Goal: Task Accomplishment & Management: Use online tool/utility

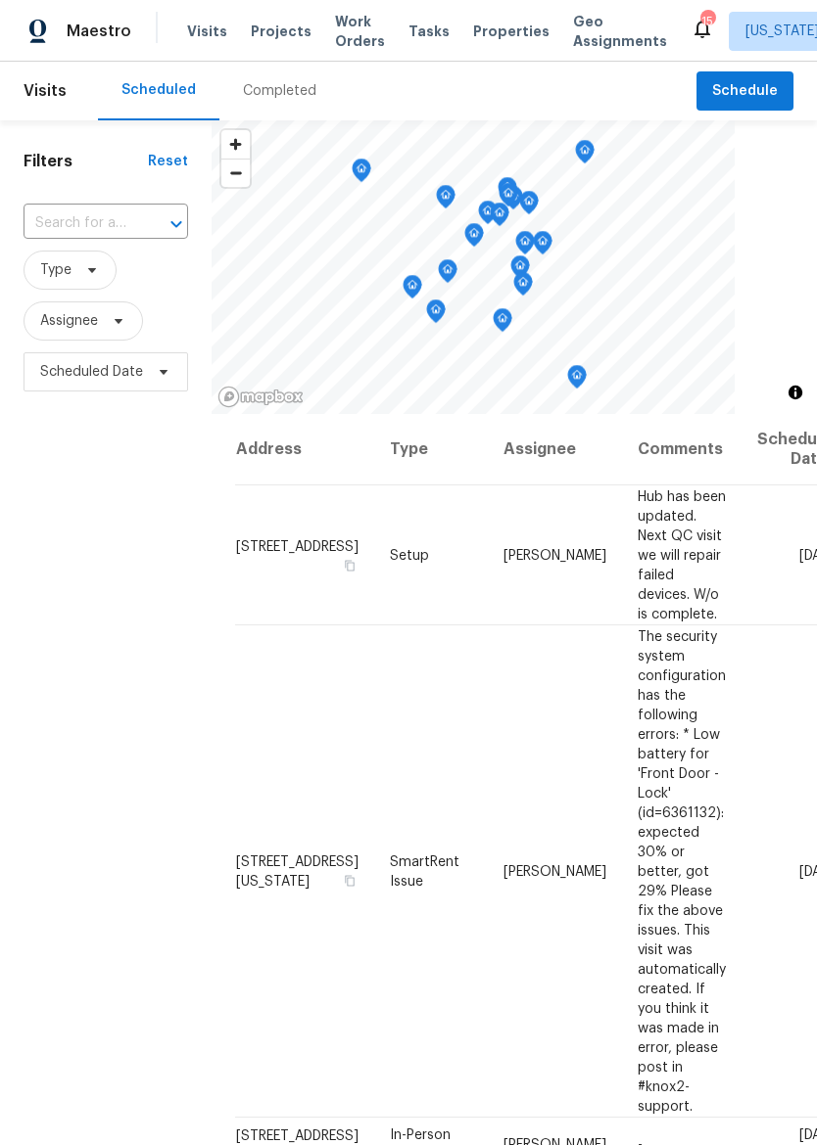
click at [453, 45] on div "Visits Projects Work Orders Tasks Properties Geo Assignments" at bounding box center [438, 31] width 503 height 39
click at [480, 31] on span "Properties" at bounding box center [511, 32] width 76 height 20
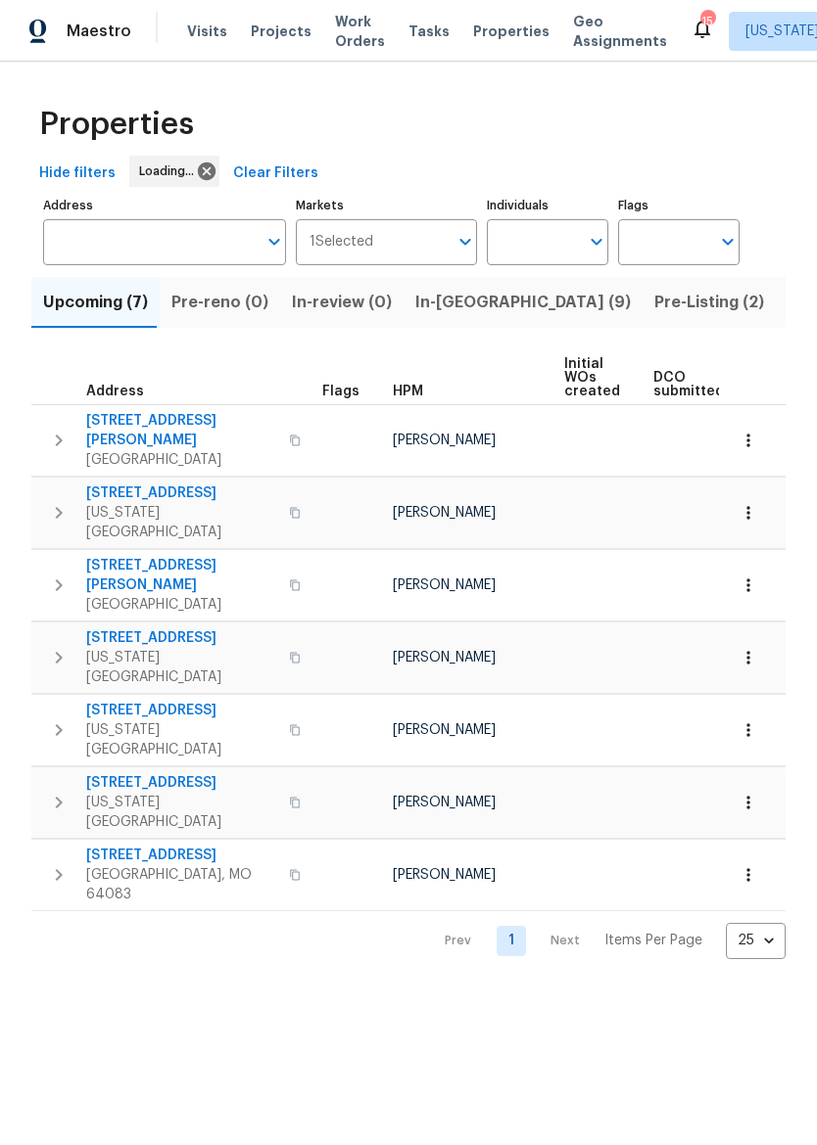
click at [654, 301] on span "Pre-Listing (2)" at bounding box center [709, 302] width 110 height 27
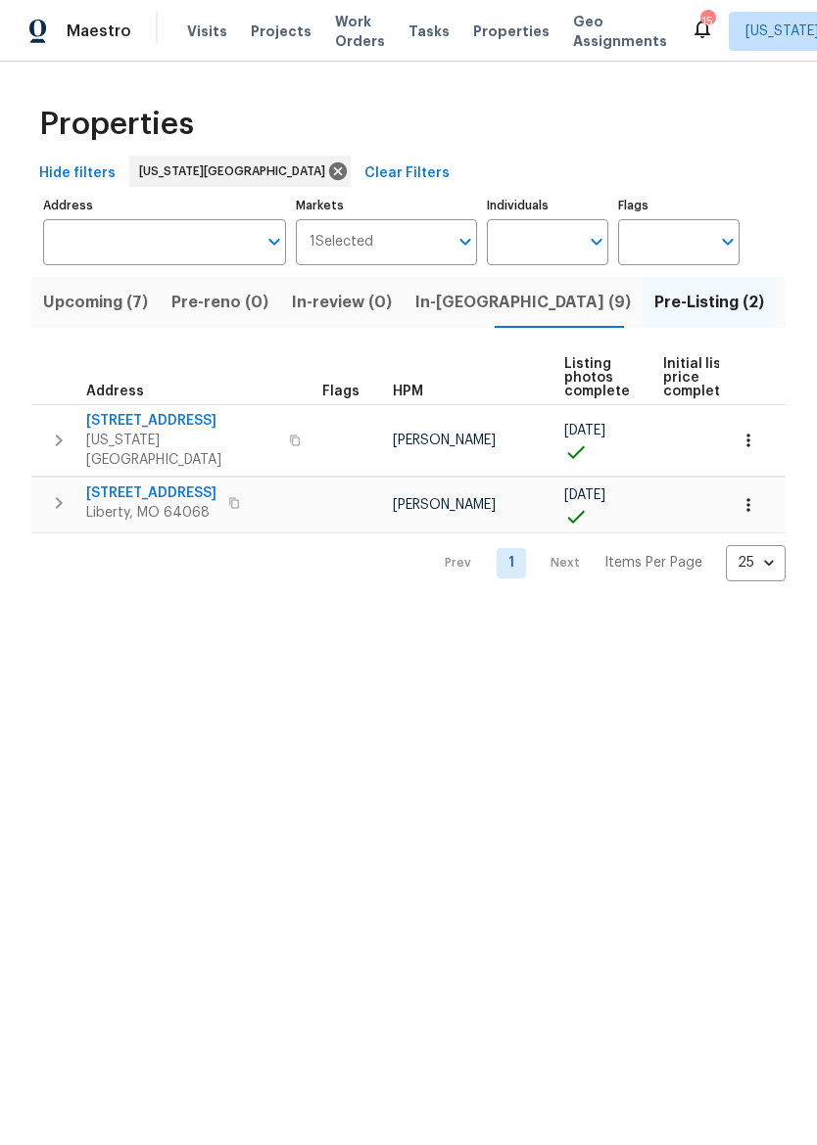
click at [151, 412] on span "623 N 62nd Pl" at bounding box center [181, 421] width 191 height 20
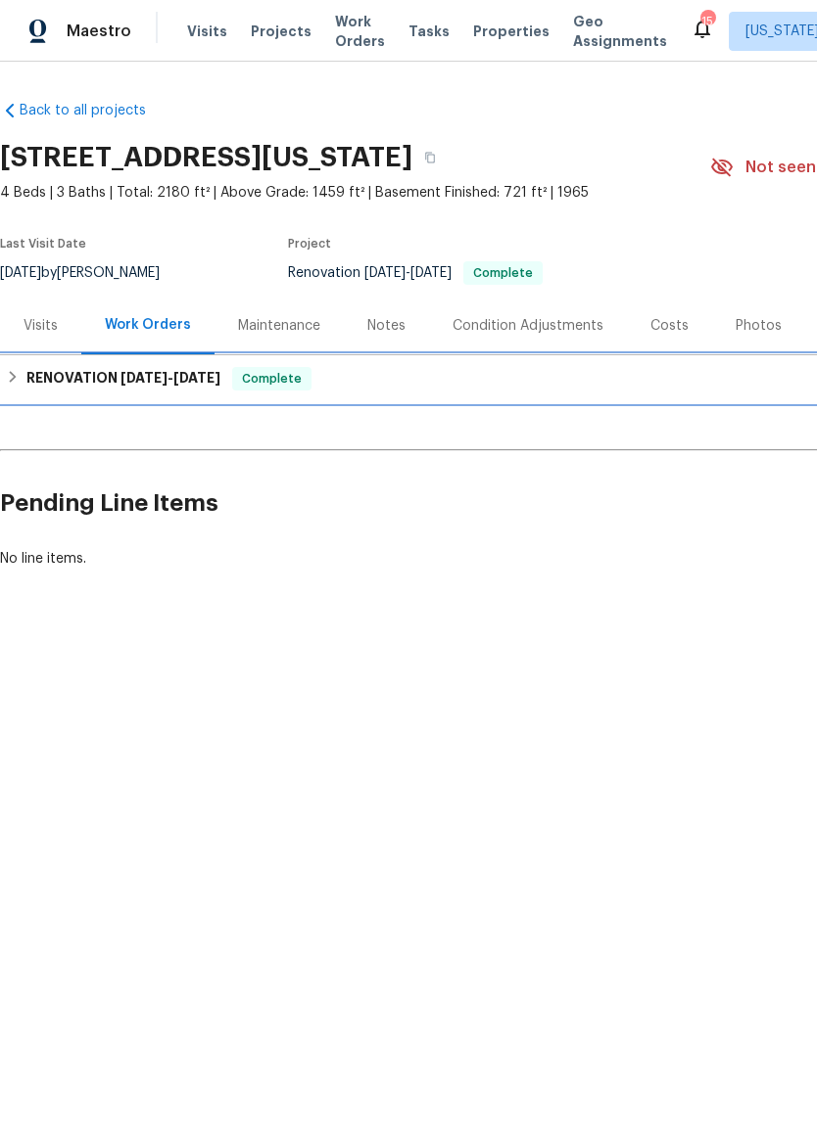
click at [159, 380] on span "8/28/25" at bounding box center [143, 378] width 47 height 14
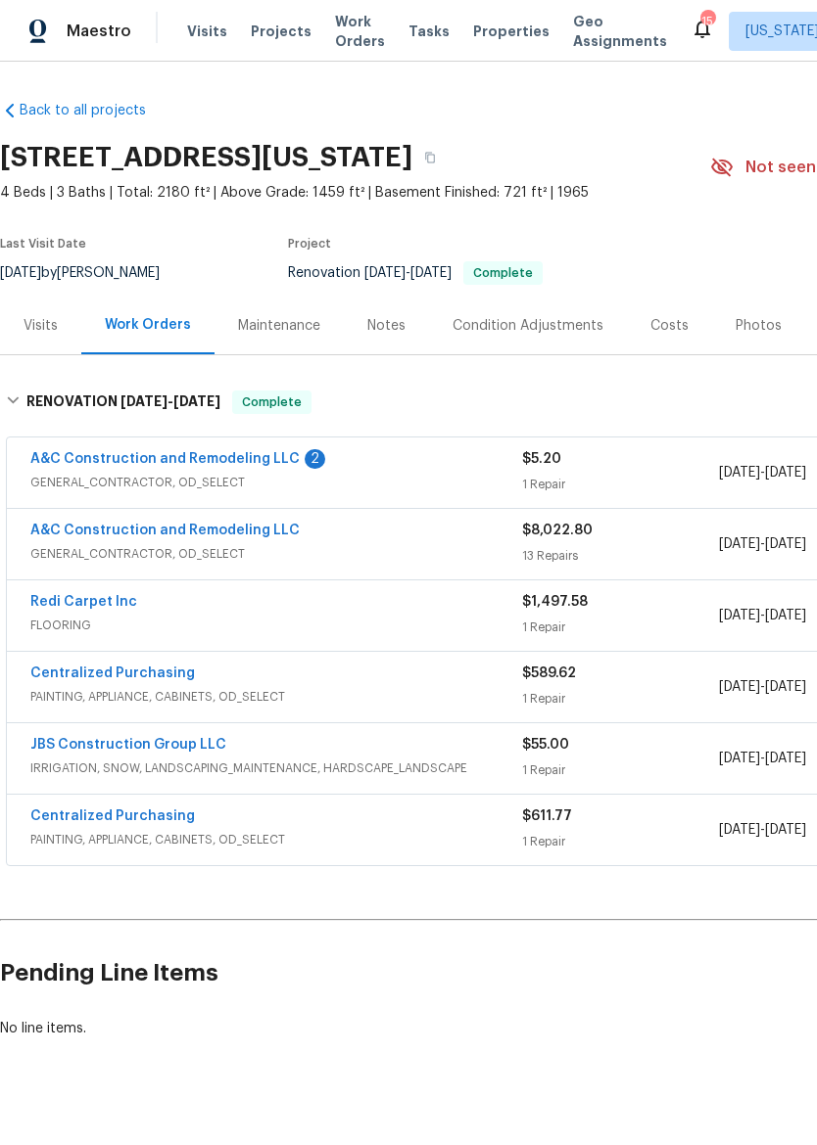
click at [256, 463] on link "A&C Construction and Remodeling LLC" at bounding box center [164, 459] width 269 height 14
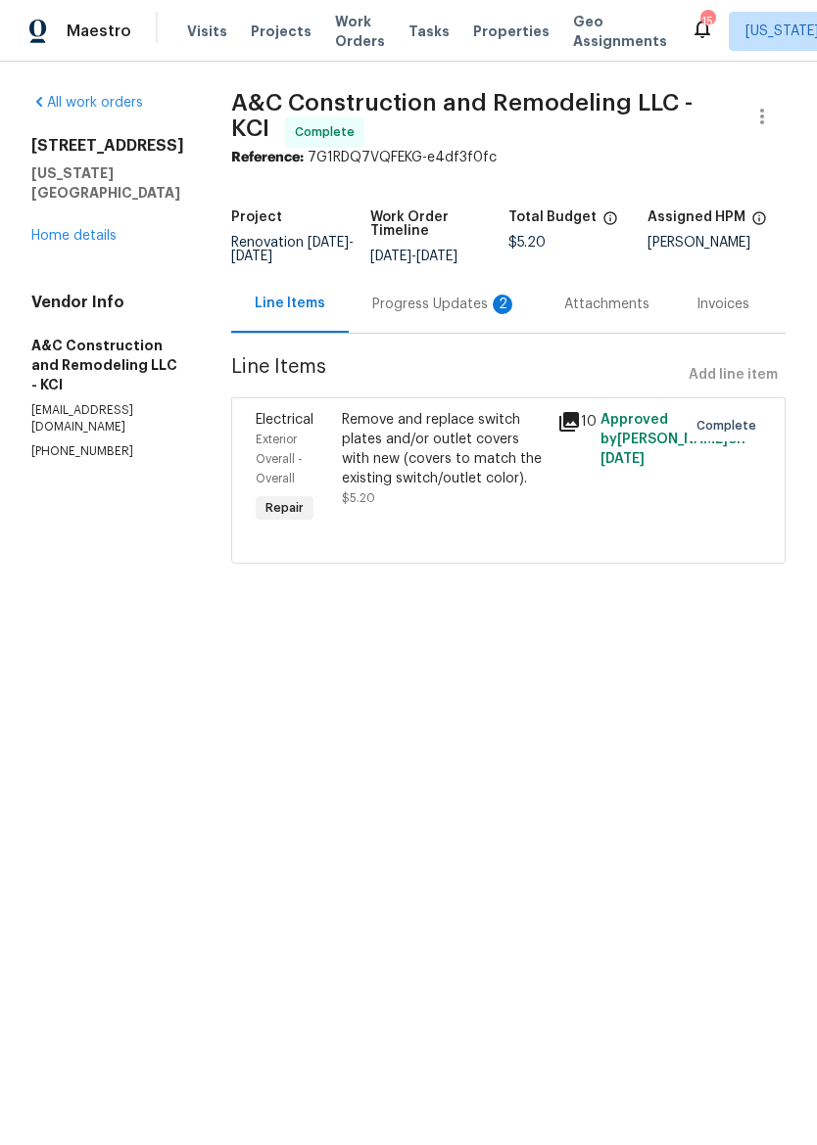
click at [464, 303] on div "Progress Updates 2" at bounding box center [444, 305] width 145 height 20
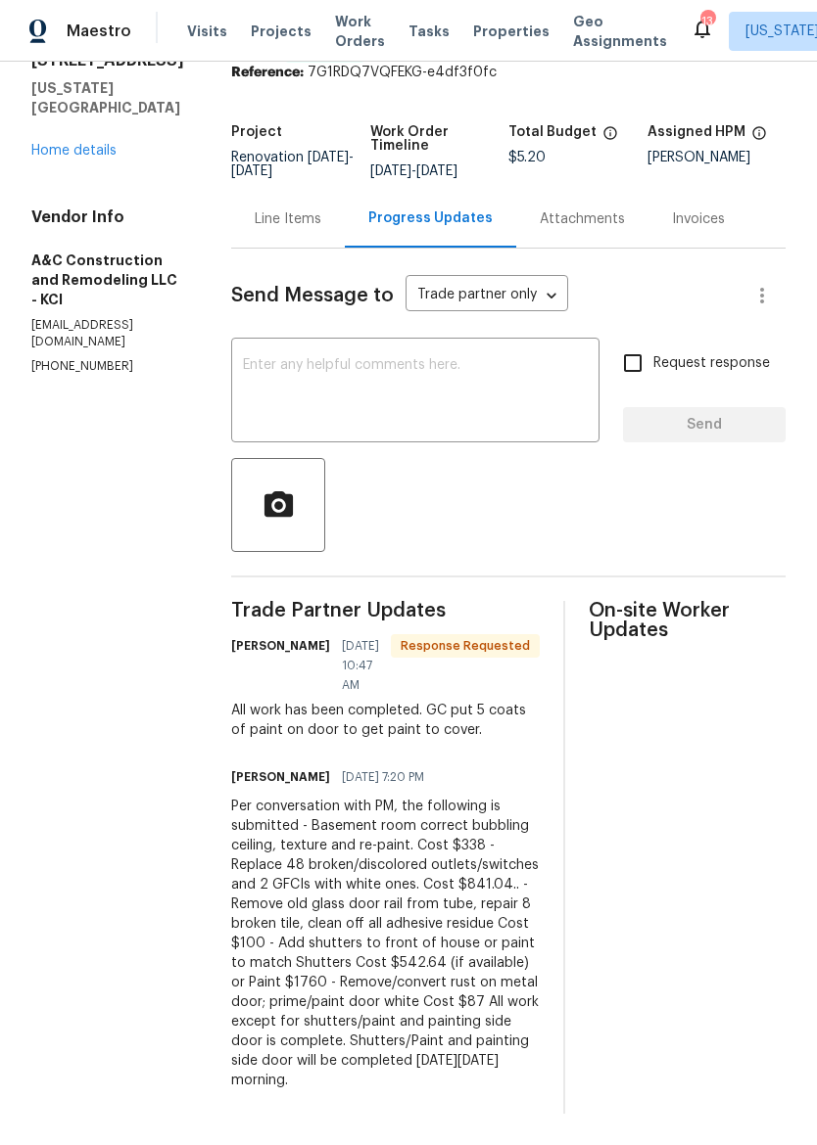
scroll to position [142, 0]
click at [475, 1132] on div "All work orders 623 N 62nd Pl Kansas City, KS 66102 Home details Vendor Info A&…" at bounding box center [408, 561] width 817 height 1169
click at [51, 144] on link "Home details" at bounding box center [73, 151] width 85 height 14
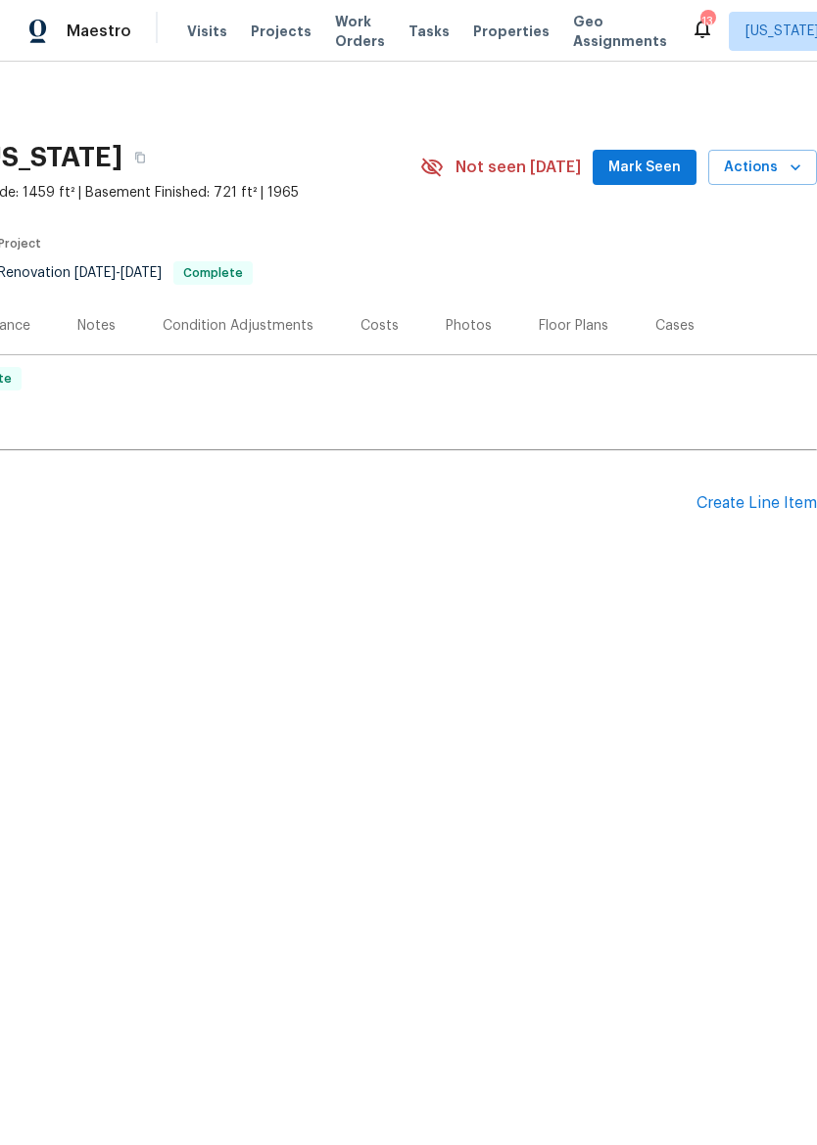
click at [780, 500] on div "Create Line Item" at bounding box center [756, 503] width 120 height 19
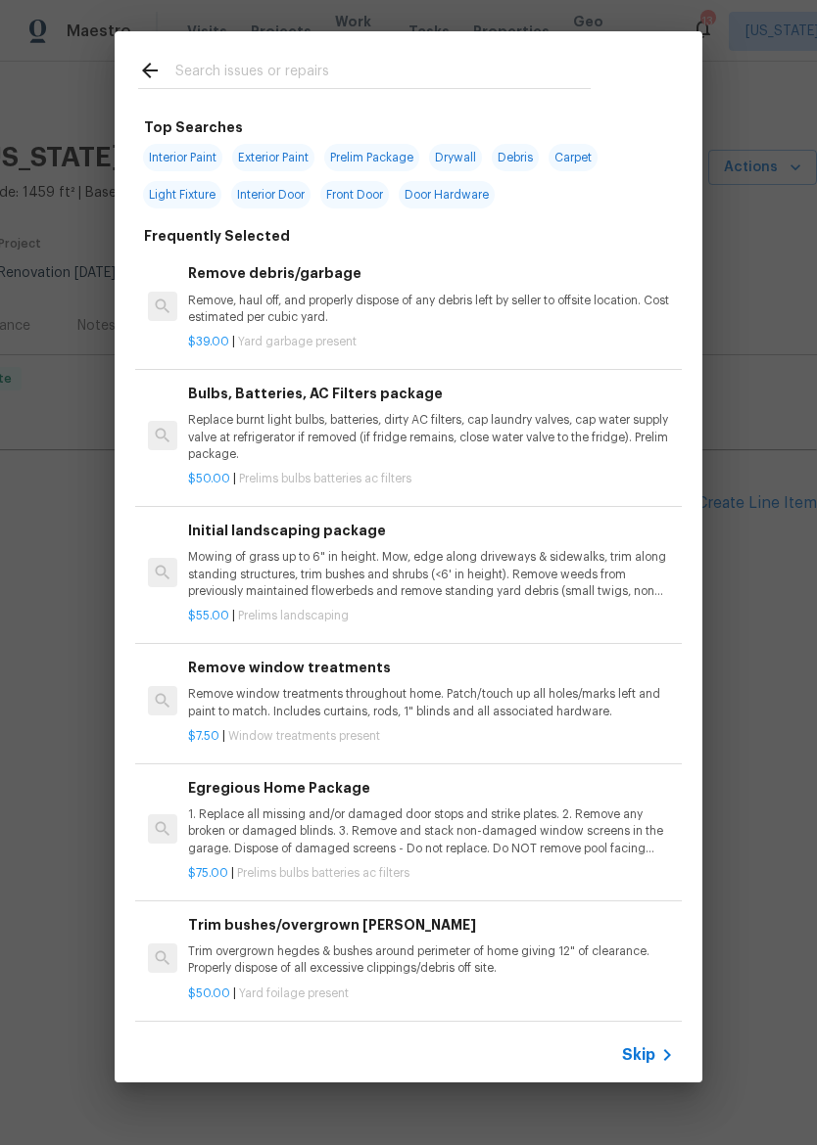
scroll to position [0, 290]
click at [431, 67] on input "text" at bounding box center [382, 73] width 415 height 29
type input "Paint"
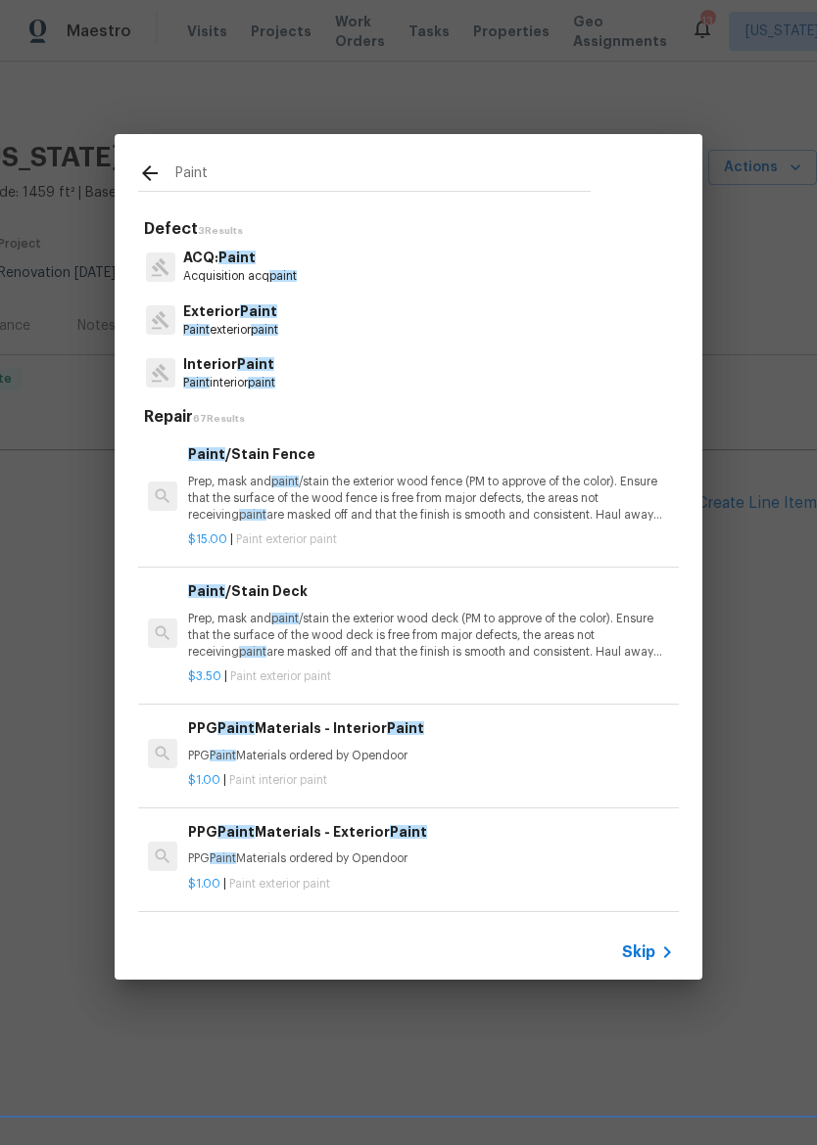
click at [218, 378] on p "Paint interior paint" at bounding box center [229, 383] width 92 height 17
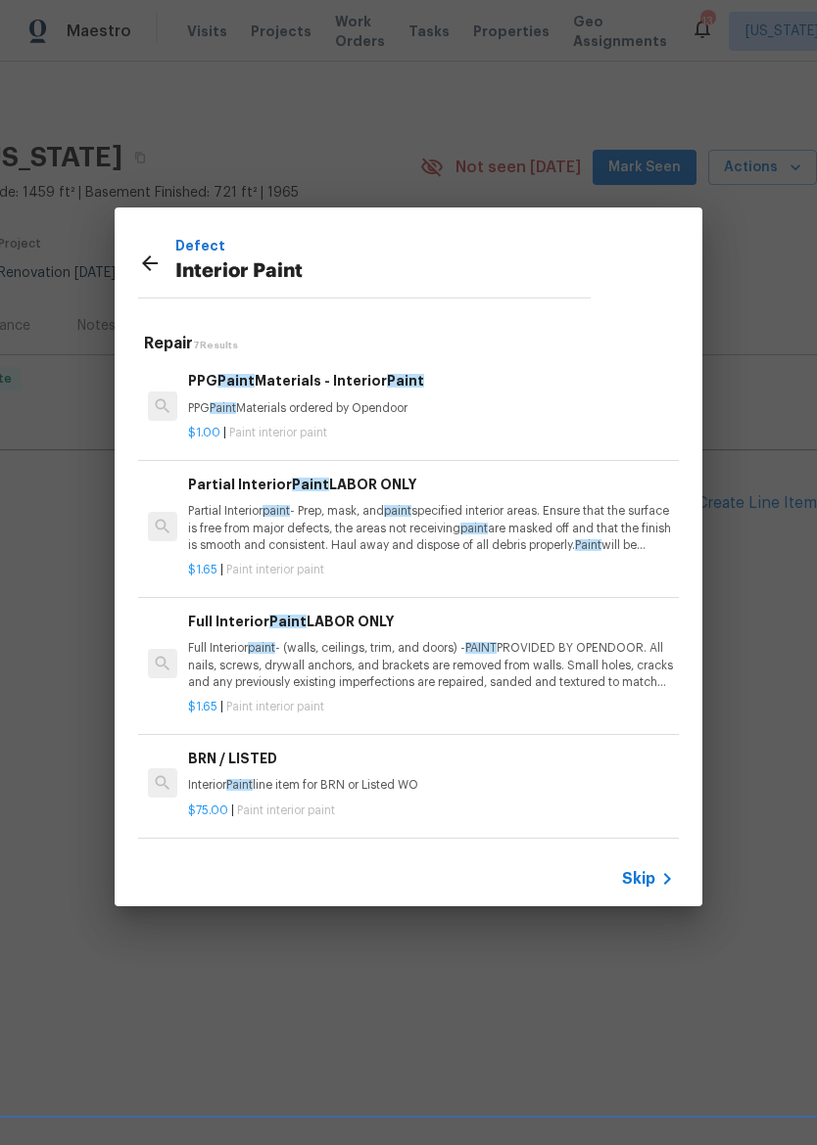
click at [239, 537] on p "Partial Interior paint - Prep, mask, and paint specified interior areas. Ensure…" at bounding box center [431, 528] width 486 height 50
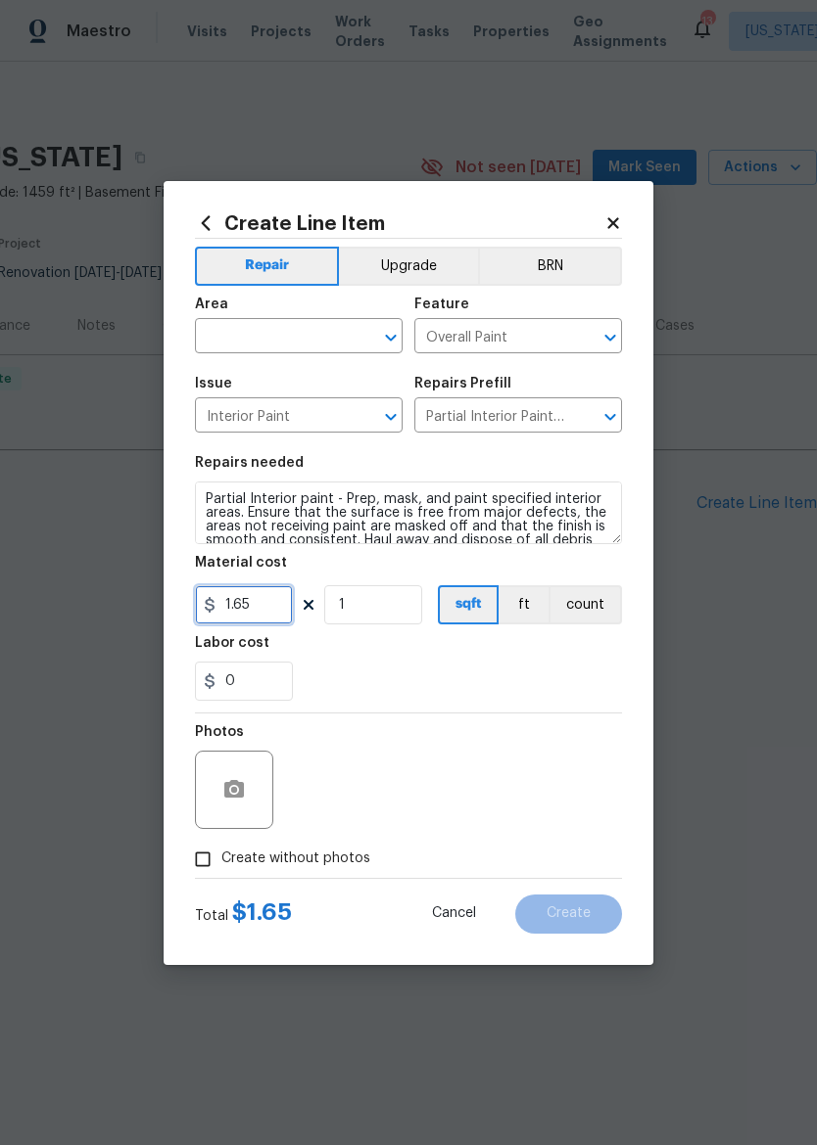
click at [266, 598] on input "1.65" at bounding box center [244, 604] width 98 height 39
click at [589, 690] on div "0" at bounding box center [408, 681] width 427 height 39
type input "338"
click at [200, 858] on input "Create without photos" at bounding box center [202, 859] width 37 height 37
checkbox input "true"
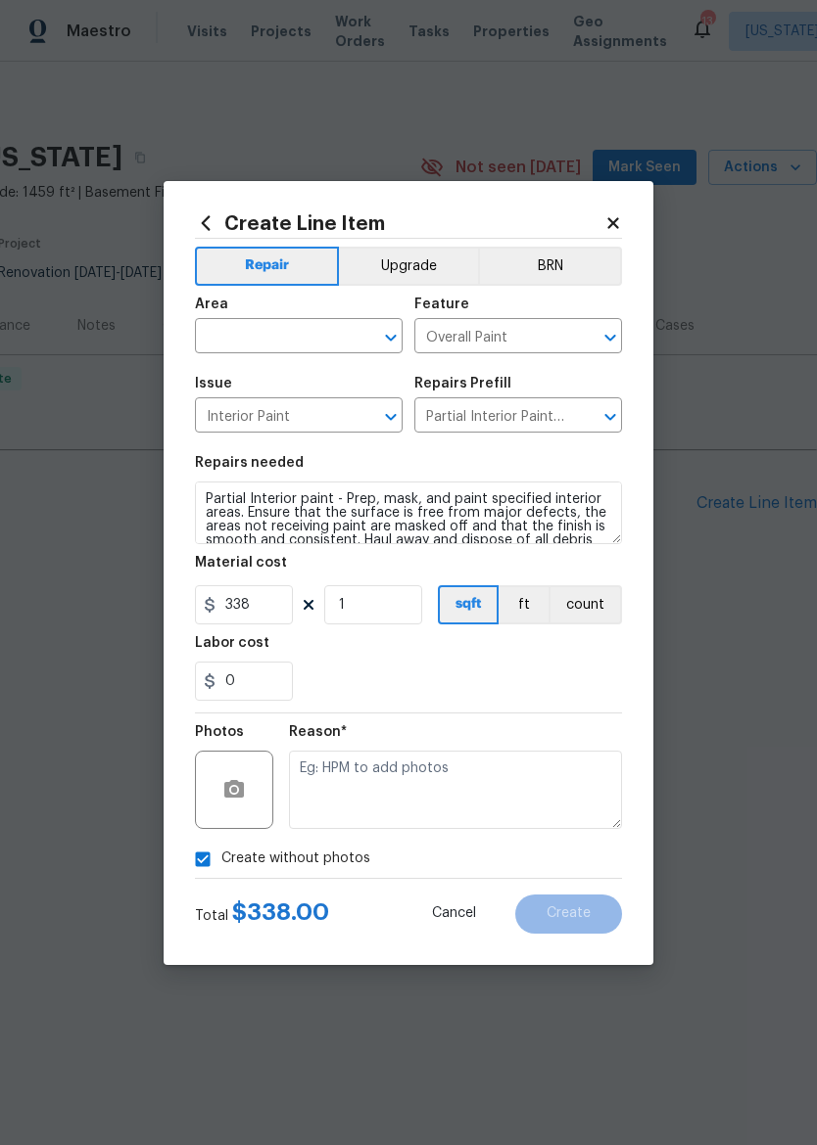
click at [268, 324] on input "text" at bounding box center [271, 338] width 153 height 30
type input "a"
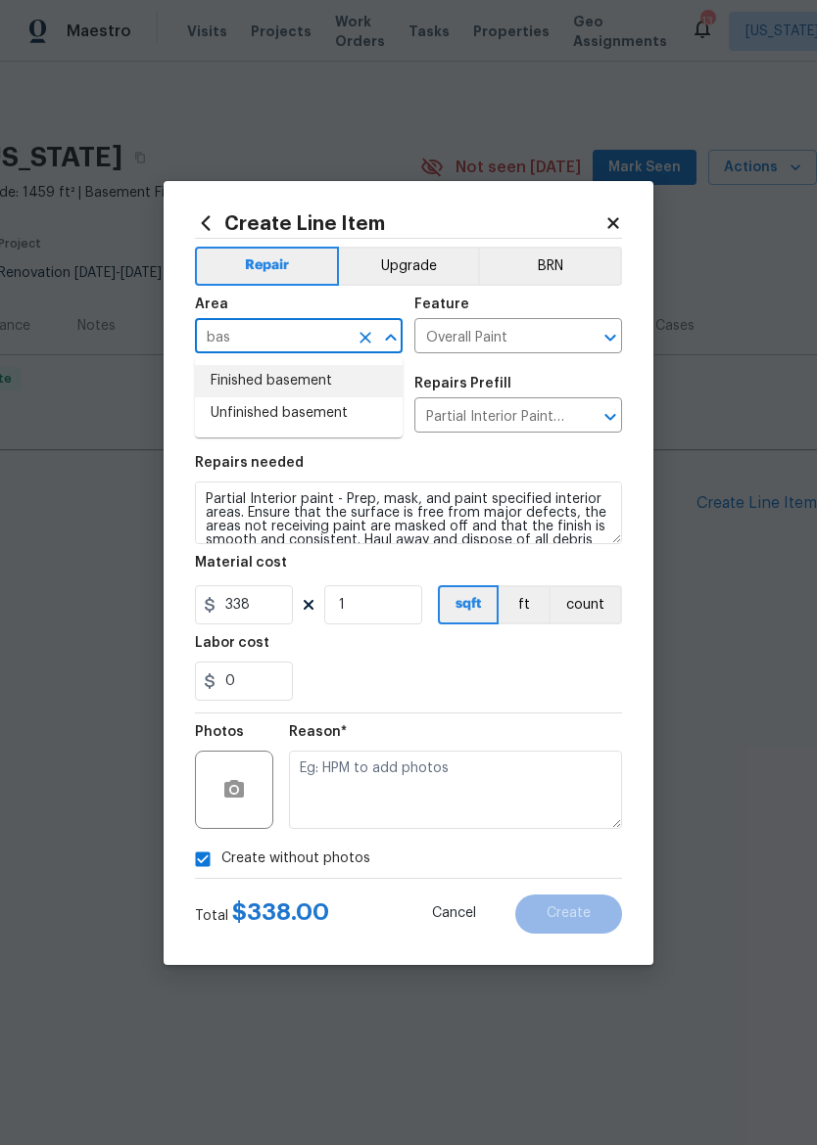
click at [335, 386] on li "Finished basement" at bounding box center [299, 381] width 208 height 32
type input "Finished basement"
click at [334, 386] on div "Issue" at bounding box center [299, 389] width 208 height 25
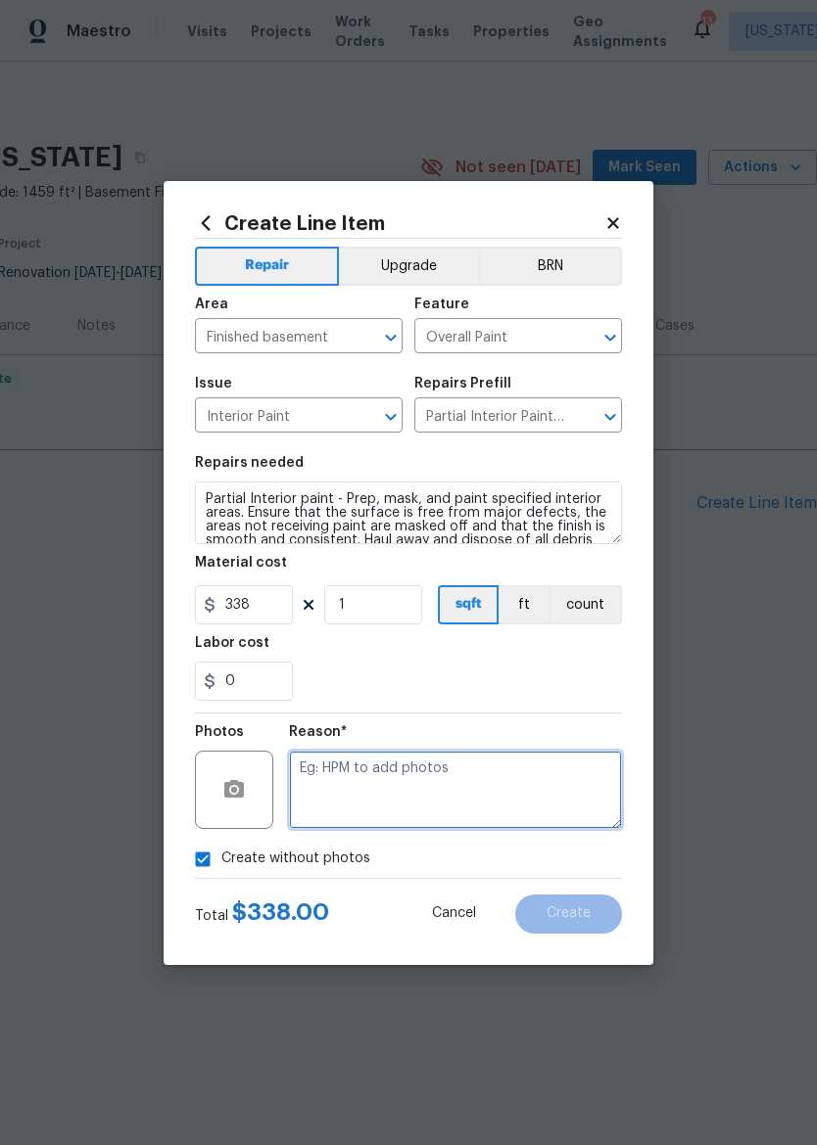
click at [553, 776] on textarea at bounding box center [455, 790] width 333 height 78
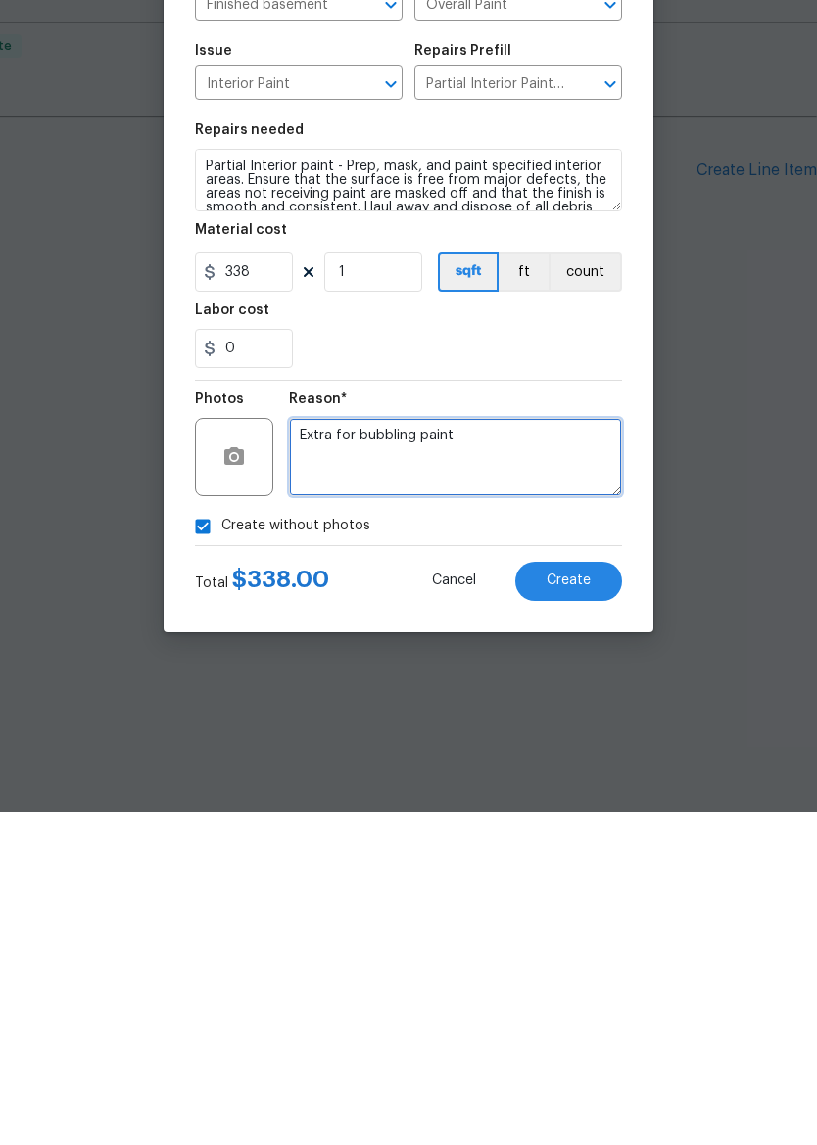
type textarea "Extra for bubbling paint"
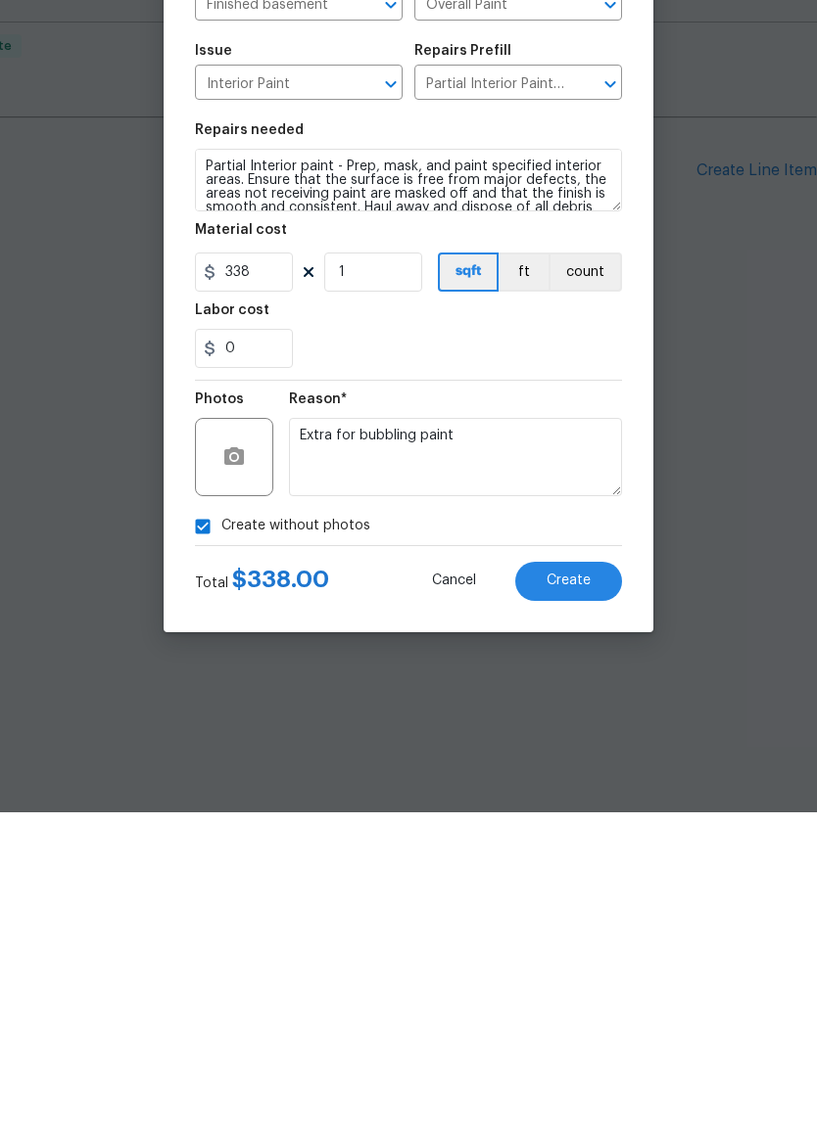
click at [569, 895] on button "Create" at bounding box center [568, 914] width 107 height 39
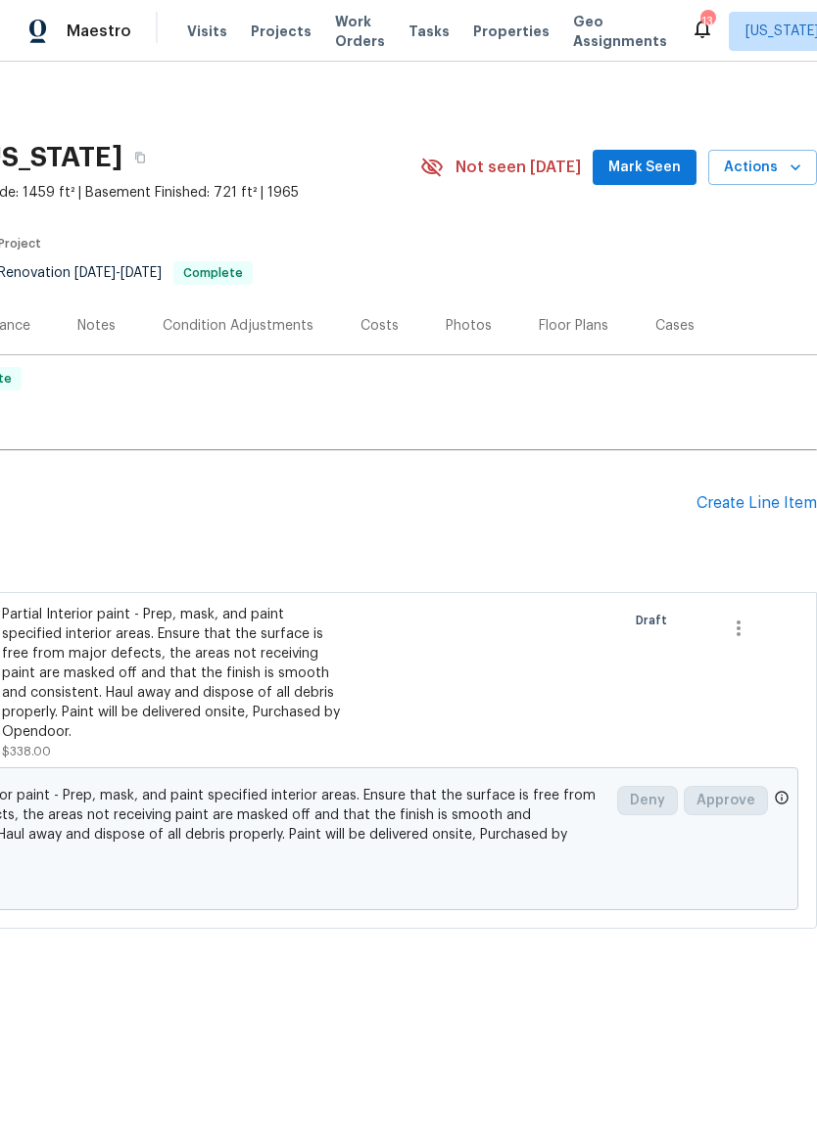
click at [767, 511] on div "Create Line Item" at bounding box center [756, 503] width 120 height 19
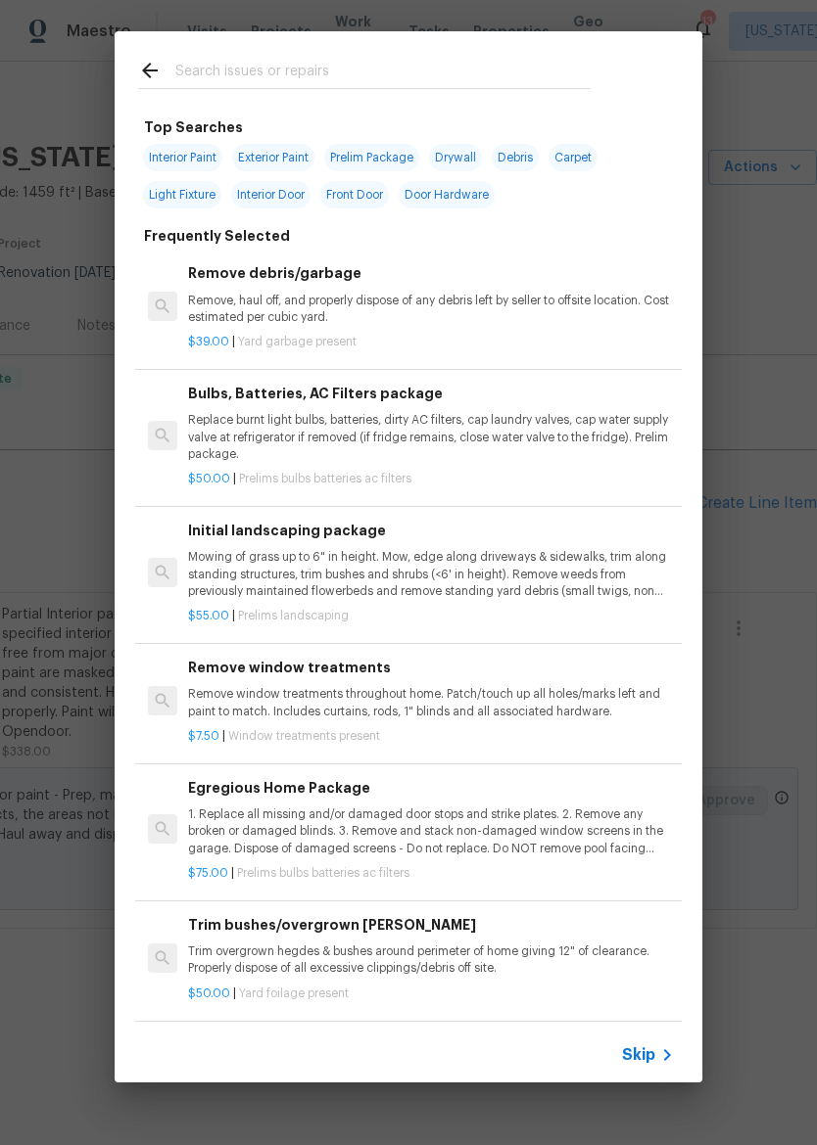
click at [567, 77] on input "text" at bounding box center [382, 73] width 415 height 29
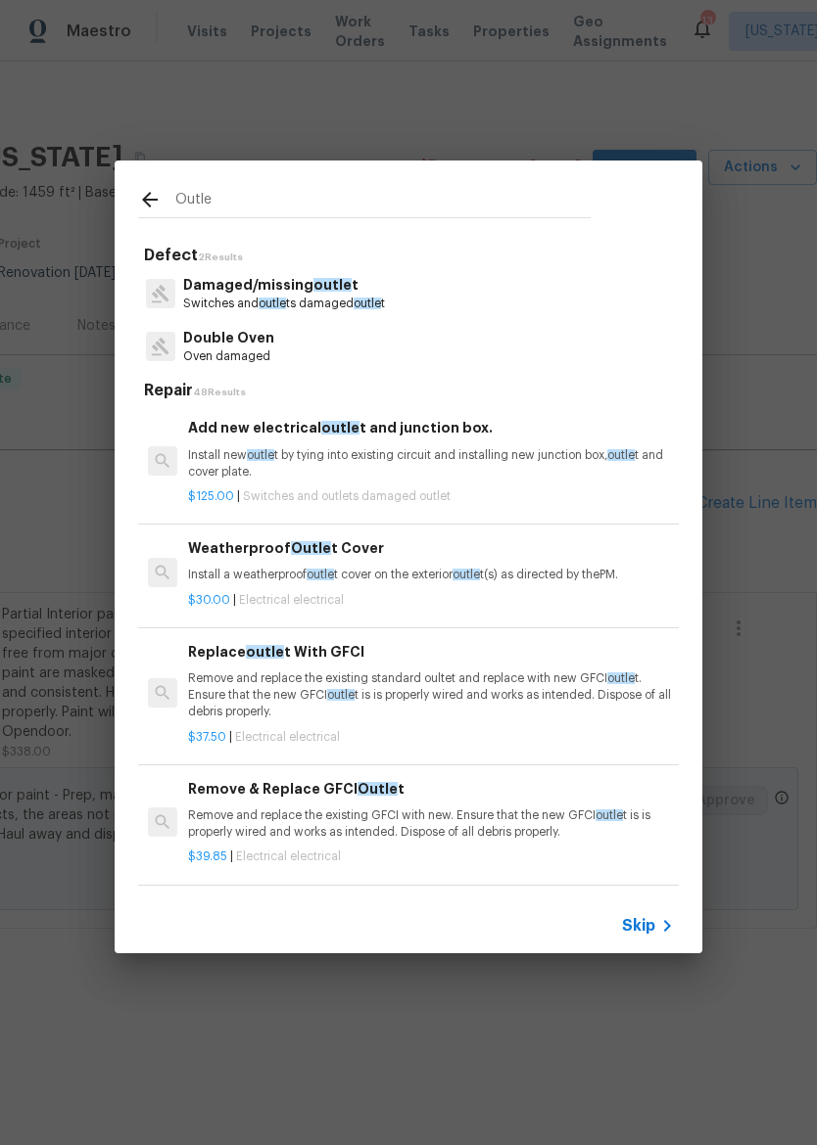
type input "Outle"
click at [532, 287] on div "Damaged/missing outle t Switches and outle ts damaged outle t" at bounding box center [408, 293] width 540 height 53
click at [546, 280] on div "Damaged/missing outle t Switches and outle ts damaged outle t" at bounding box center [408, 293] width 540 height 53
click at [319, 295] on p "Damaged/missing outle t" at bounding box center [284, 285] width 202 height 21
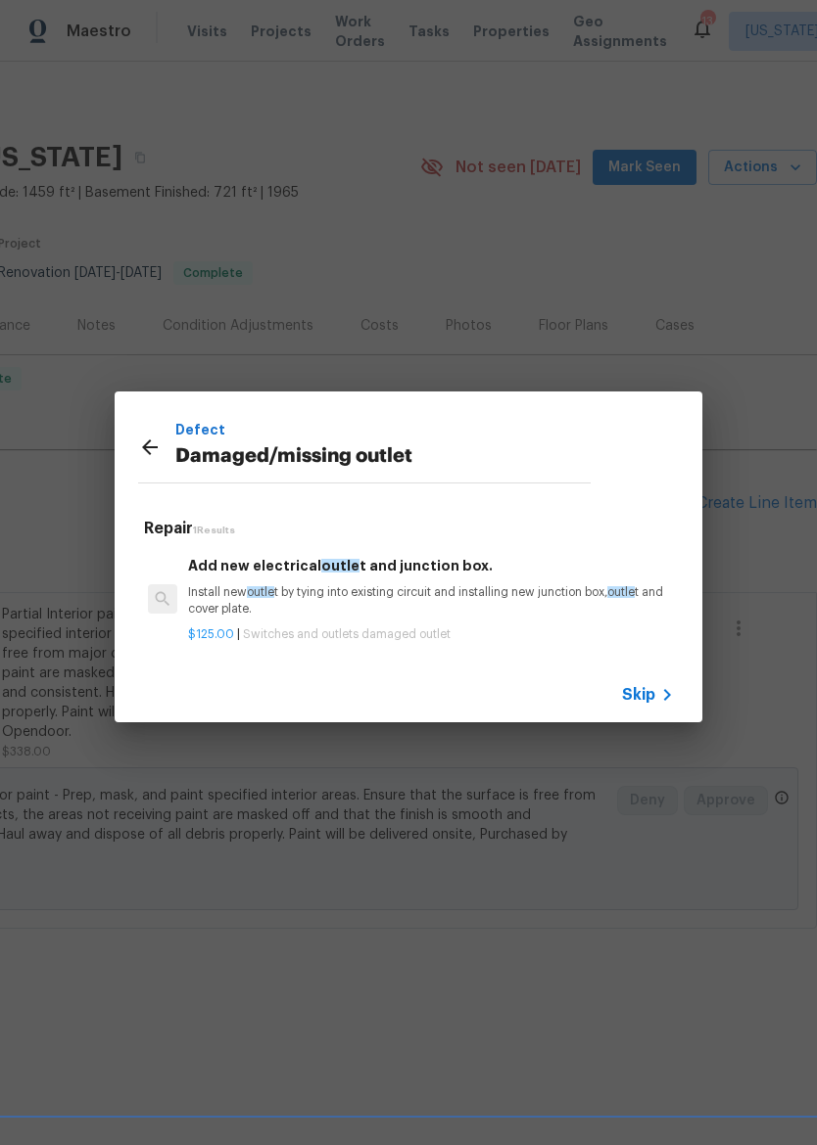
click at [418, 591] on p "Install new outle t by tying into existing circuit and installing new junction …" at bounding box center [431, 600] width 486 height 33
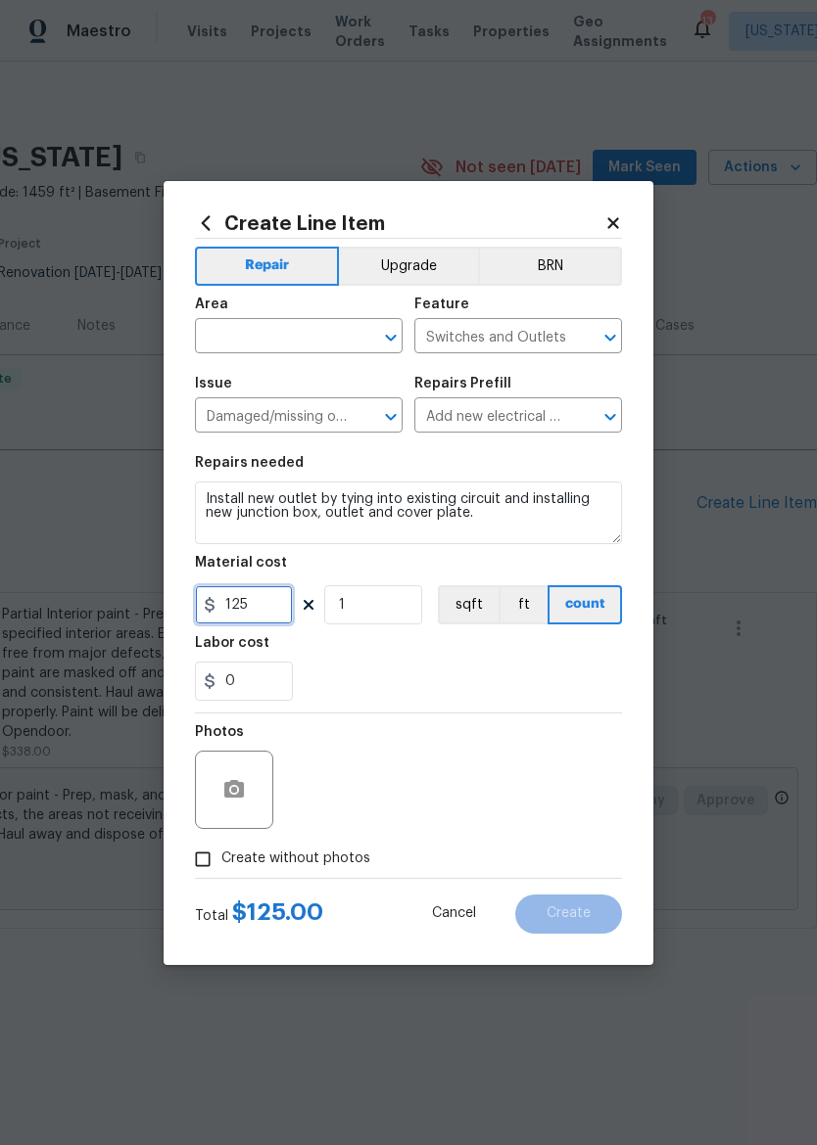
click at [269, 602] on input "125" at bounding box center [244, 604] width 98 height 39
type input "0"
type input "841.04"
click at [560, 698] on div "0" at bounding box center [408, 681] width 427 height 39
click at [207, 864] on input "Create without photos" at bounding box center [202, 859] width 37 height 37
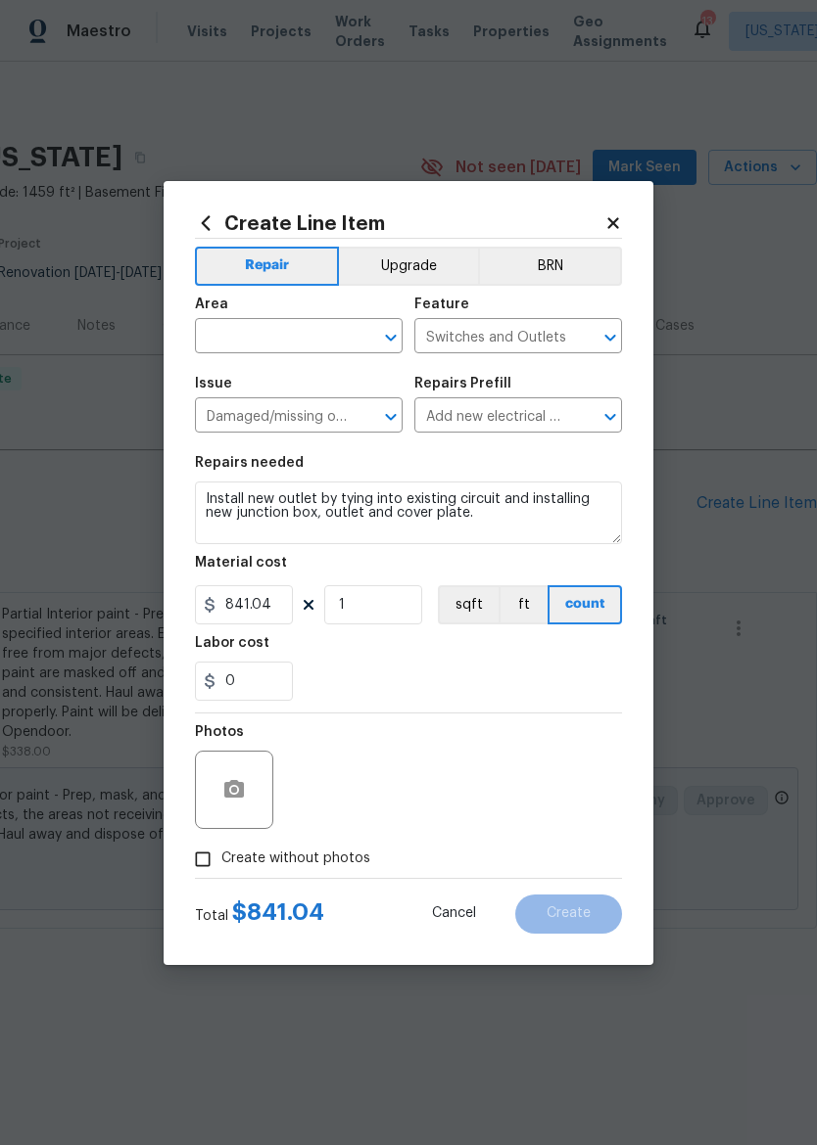
checkbox input "true"
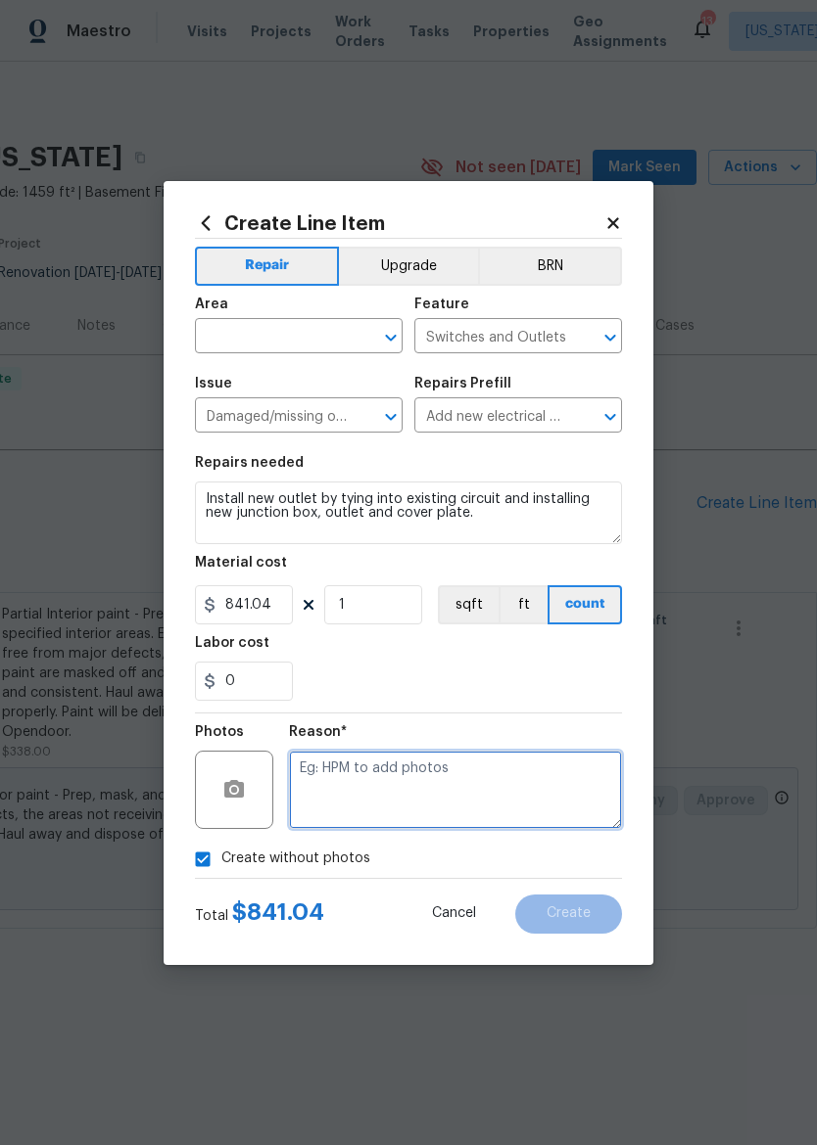
click at [520, 787] on textarea at bounding box center [455, 790] width 333 height 78
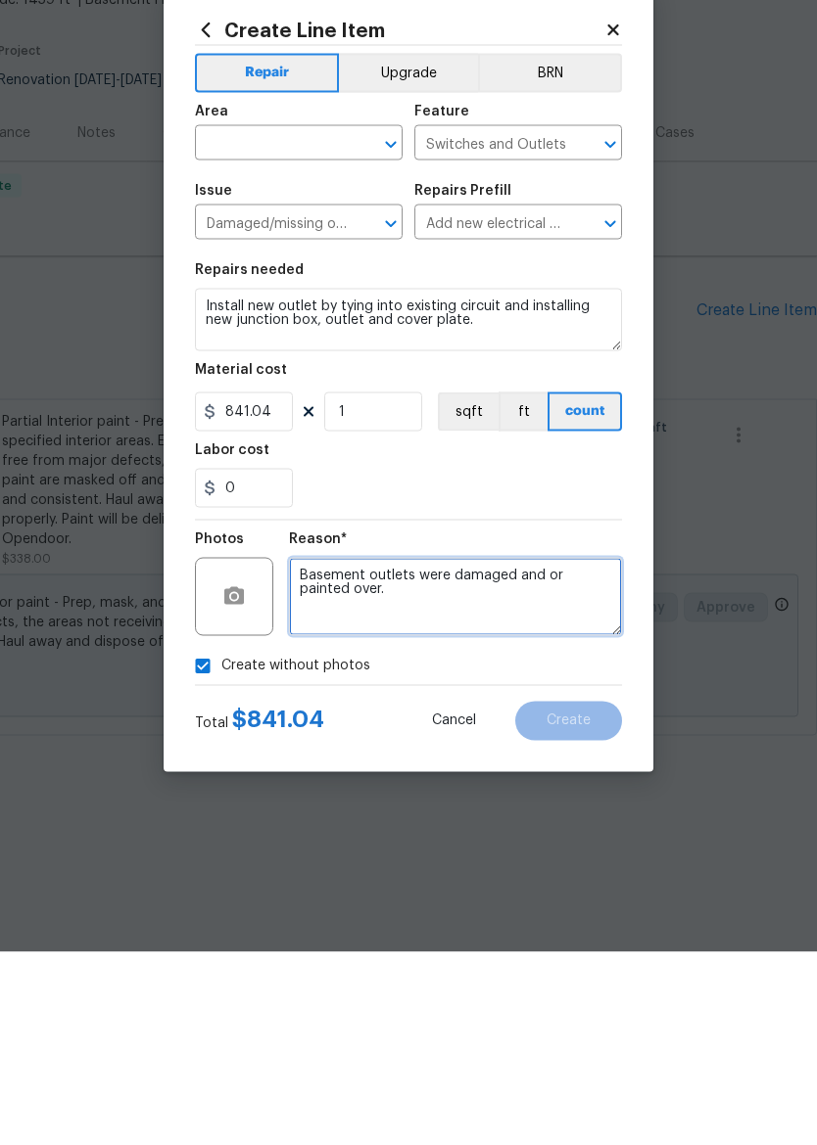
type textarea "Basement outlets were damaged and or painted over."
click at [228, 323] on input "text" at bounding box center [271, 338] width 153 height 30
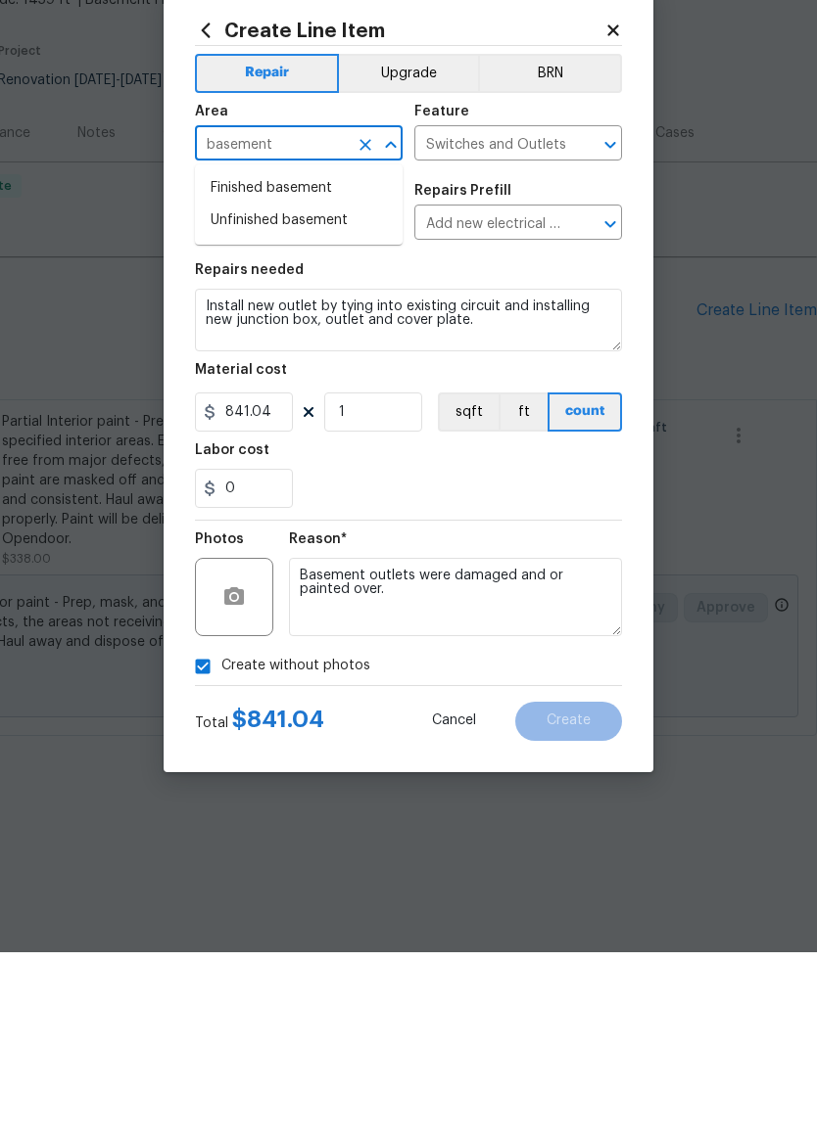
type input "basement"
click at [586, 714] on div "Reason* Basement outlets were damaged and or painted over." at bounding box center [455, 777] width 333 height 127
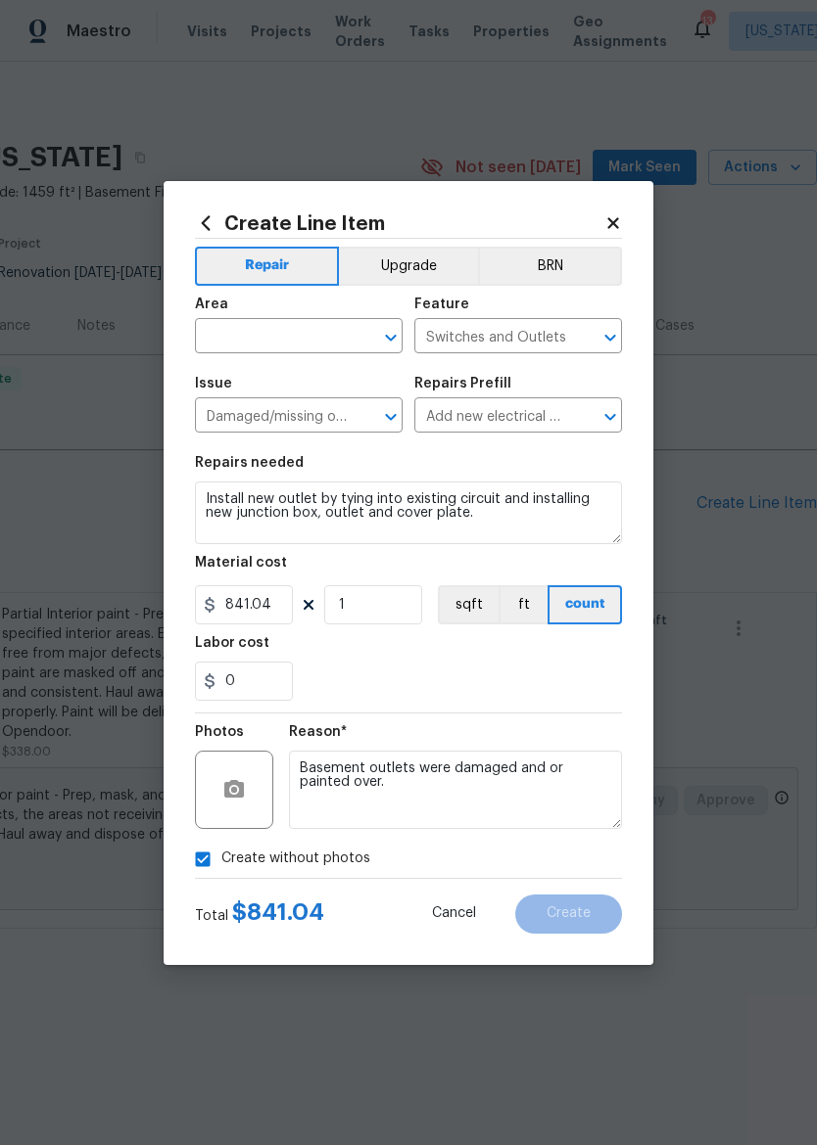
click at [555, 671] on div "0" at bounding box center [408, 681] width 427 height 39
click at [234, 327] on input "text" at bounding box center [271, 338] width 153 height 30
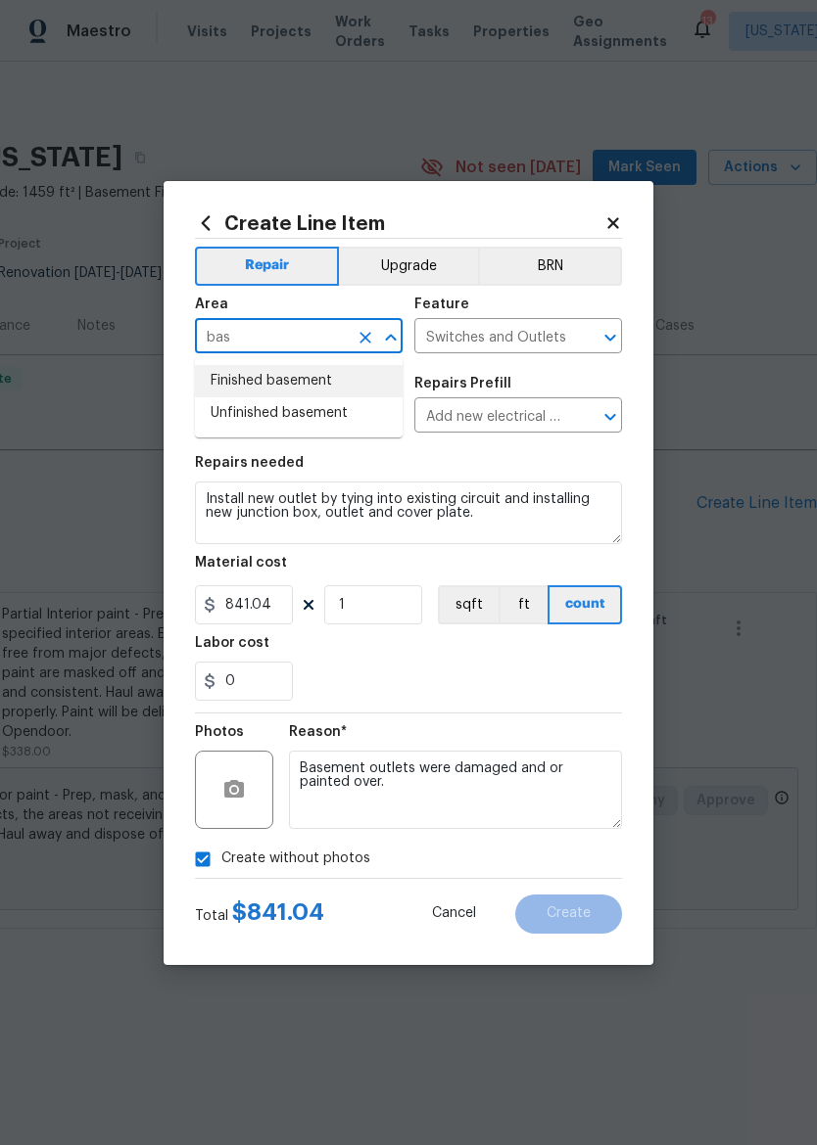
click at [229, 380] on li "Finished basement" at bounding box center [299, 381] width 208 height 32
type input "Finished basement"
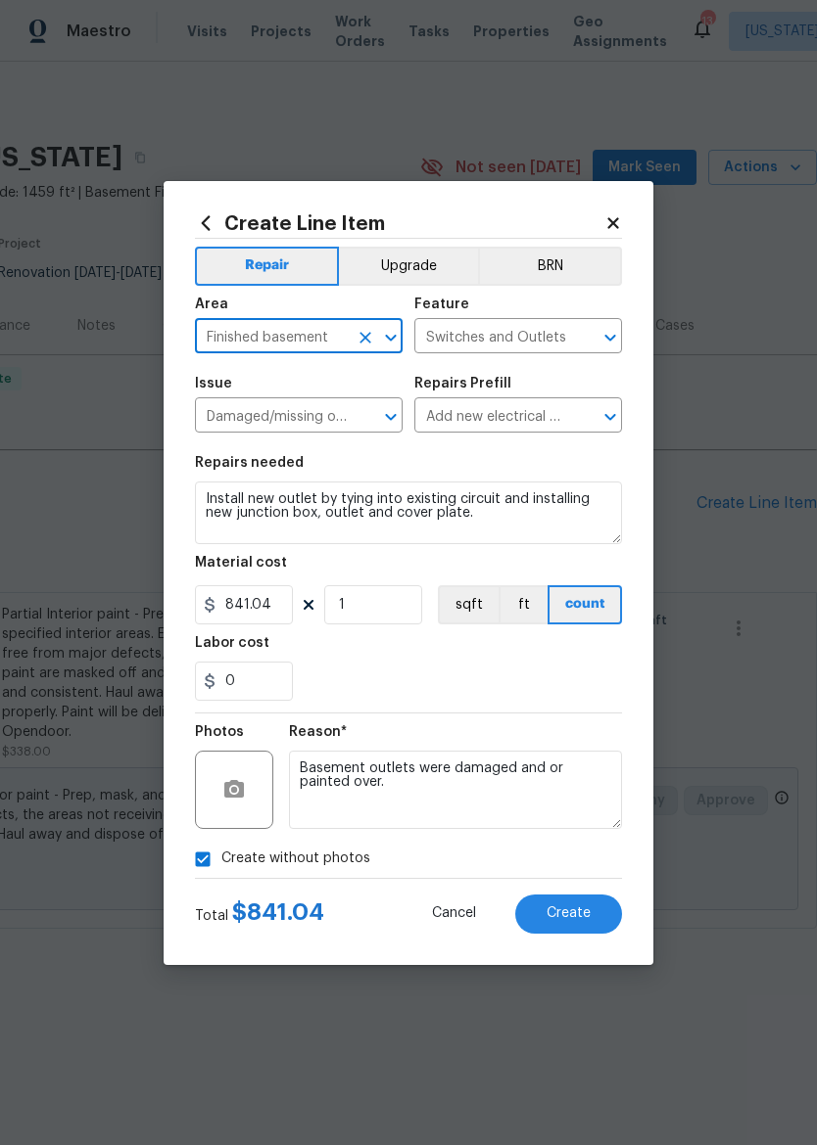
click at [570, 696] on div "0" at bounding box center [408, 681] width 427 height 39
click at [576, 902] on button "Create" at bounding box center [568, 914] width 107 height 39
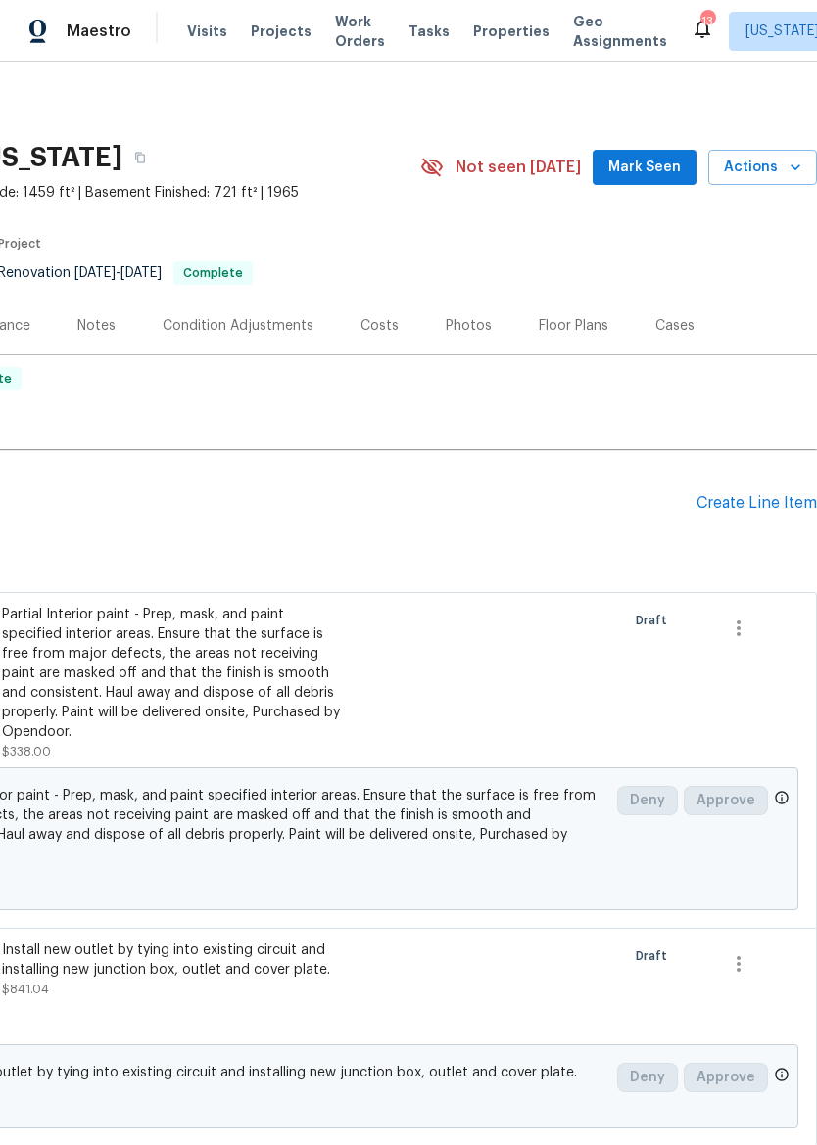
click at [770, 494] on div "Create Line Item" at bounding box center [756, 503] width 120 height 19
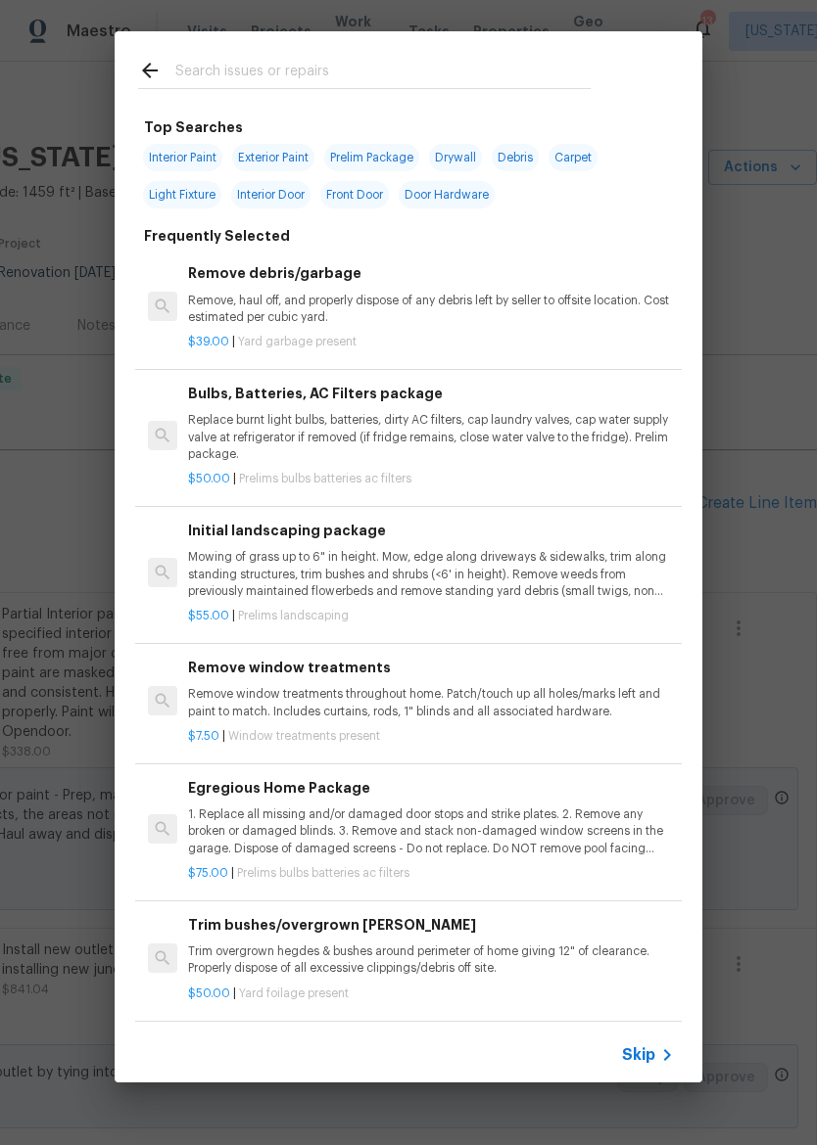
click at [518, 72] on input "text" at bounding box center [382, 73] width 415 height 29
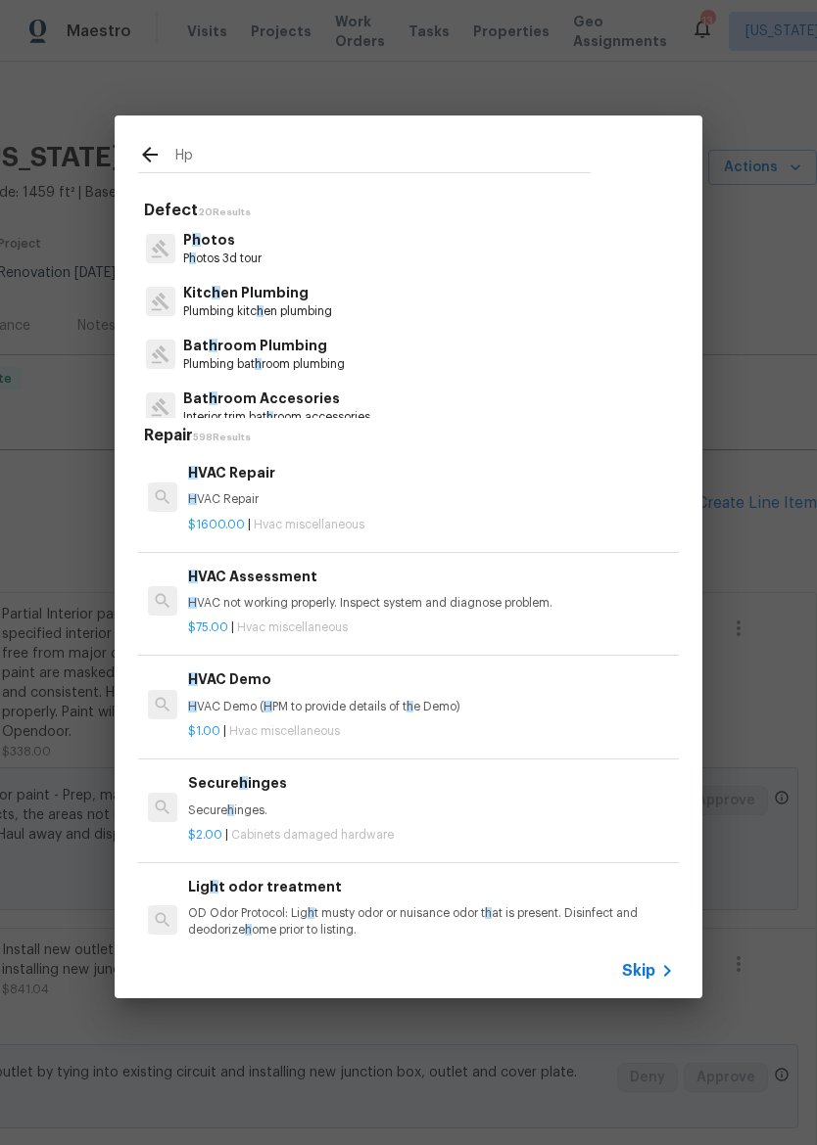
type input "Hpm"
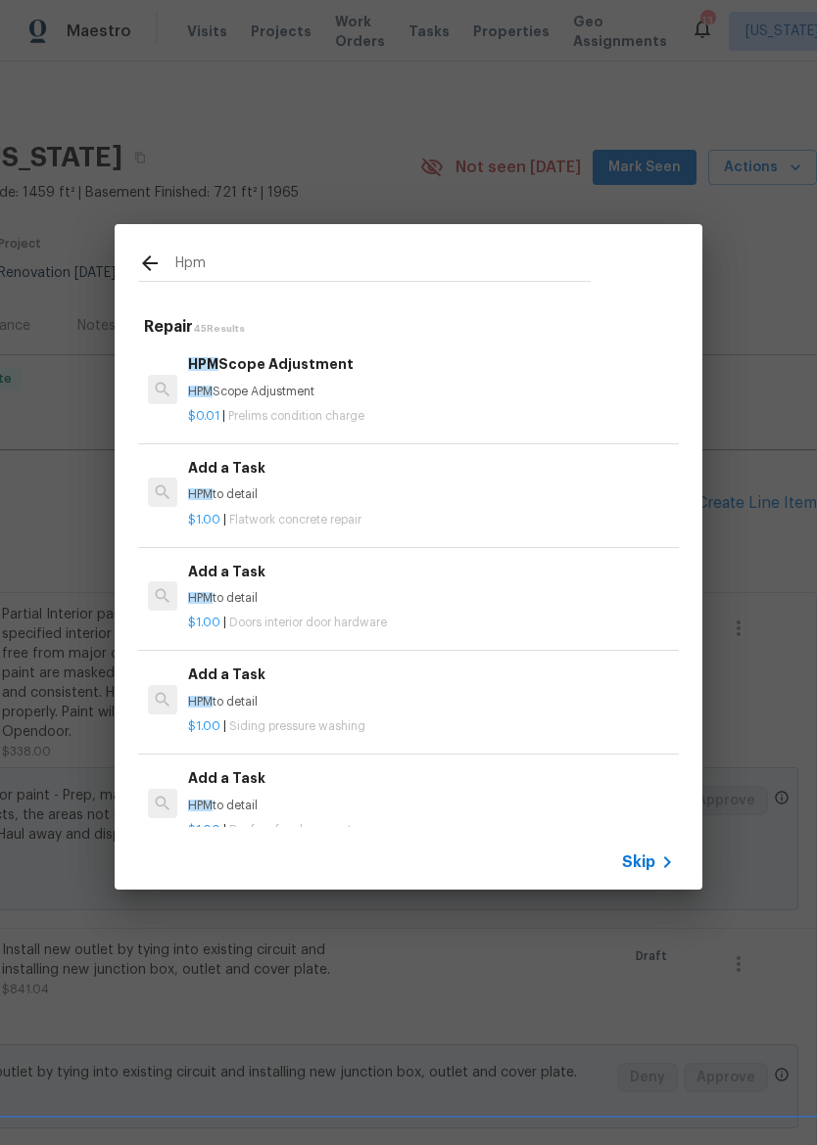
click at [345, 698] on p "HPM to detail" at bounding box center [431, 702] width 486 height 17
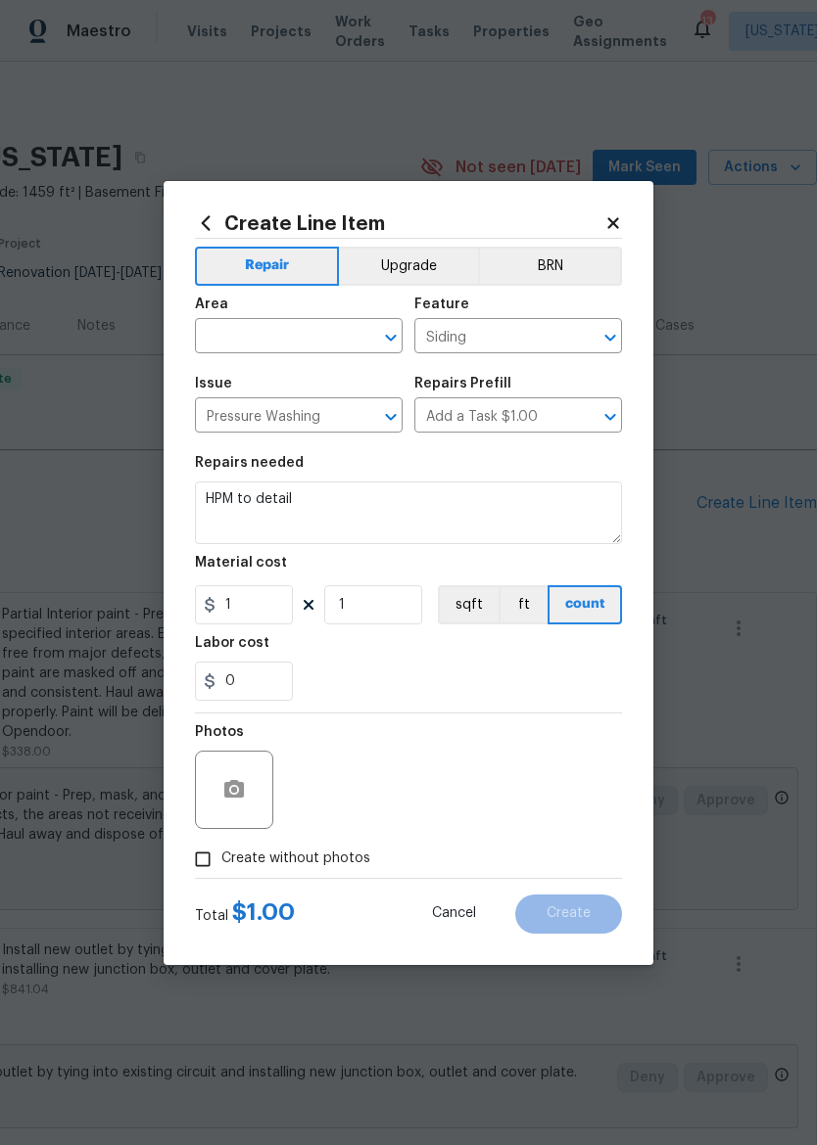
click at [344, 698] on div "0" at bounding box center [408, 681] width 427 height 39
click at [308, 341] on input "text" at bounding box center [271, 338] width 153 height 30
click at [333, 415] on li "Exterior Overall" at bounding box center [299, 413] width 208 height 32
type input "Exterior Overall"
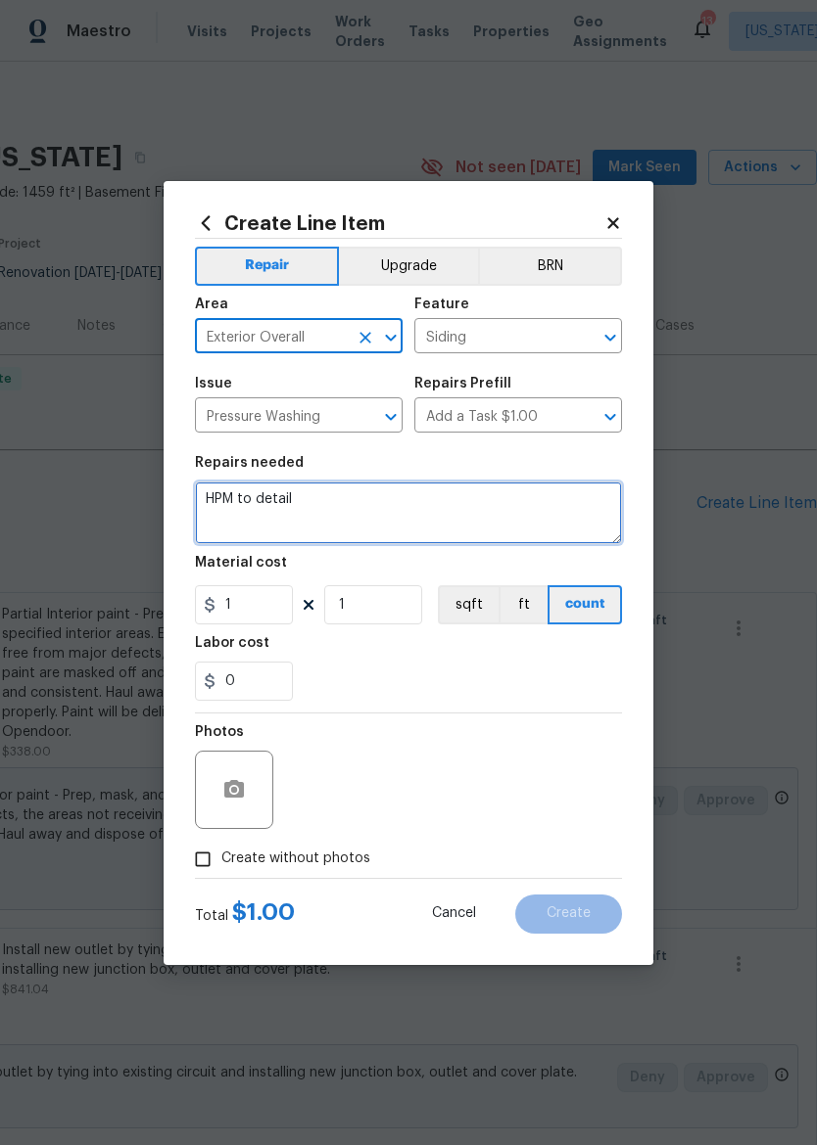
click at [427, 503] on textarea "HPM to detail" at bounding box center [408, 513] width 427 height 63
type textarea "H"
type textarea "Install new shutters"
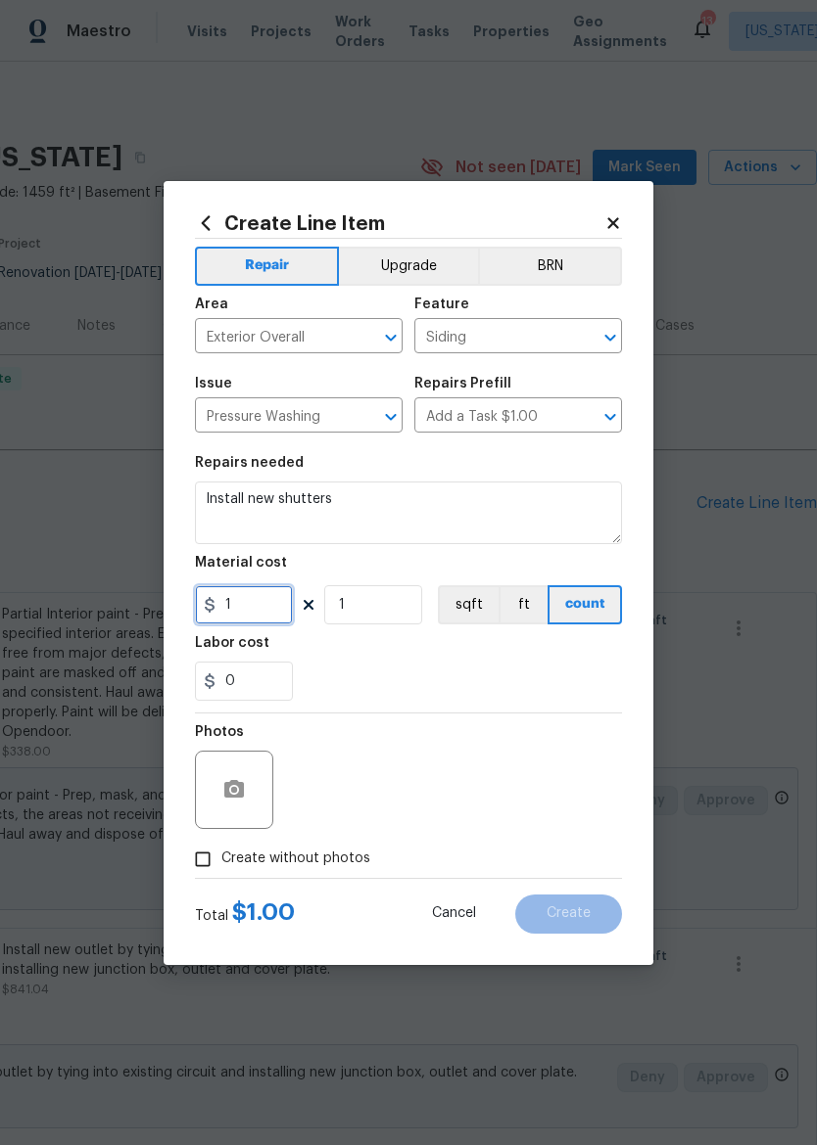
click at [269, 615] on input "1" at bounding box center [244, 604] width 98 height 39
type input "542.64"
click at [545, 698] on div "0" at bounding box center [408, 681] width 427 height 39
click at [205, 854] on input "Create without photos" at bounding box center [202, 859] width 37 height 37
checkbox input "true"
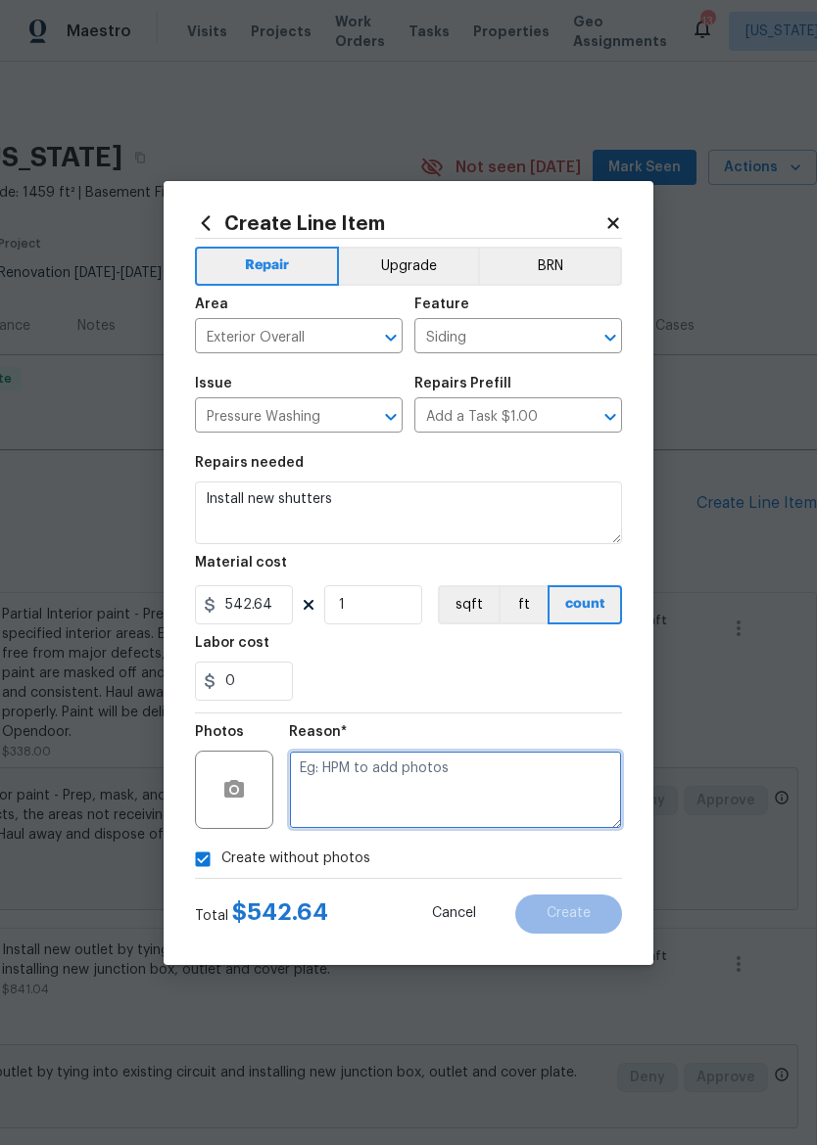
click at [531, 773] on textarea at bounding box center [455, 790] width 333 height 78
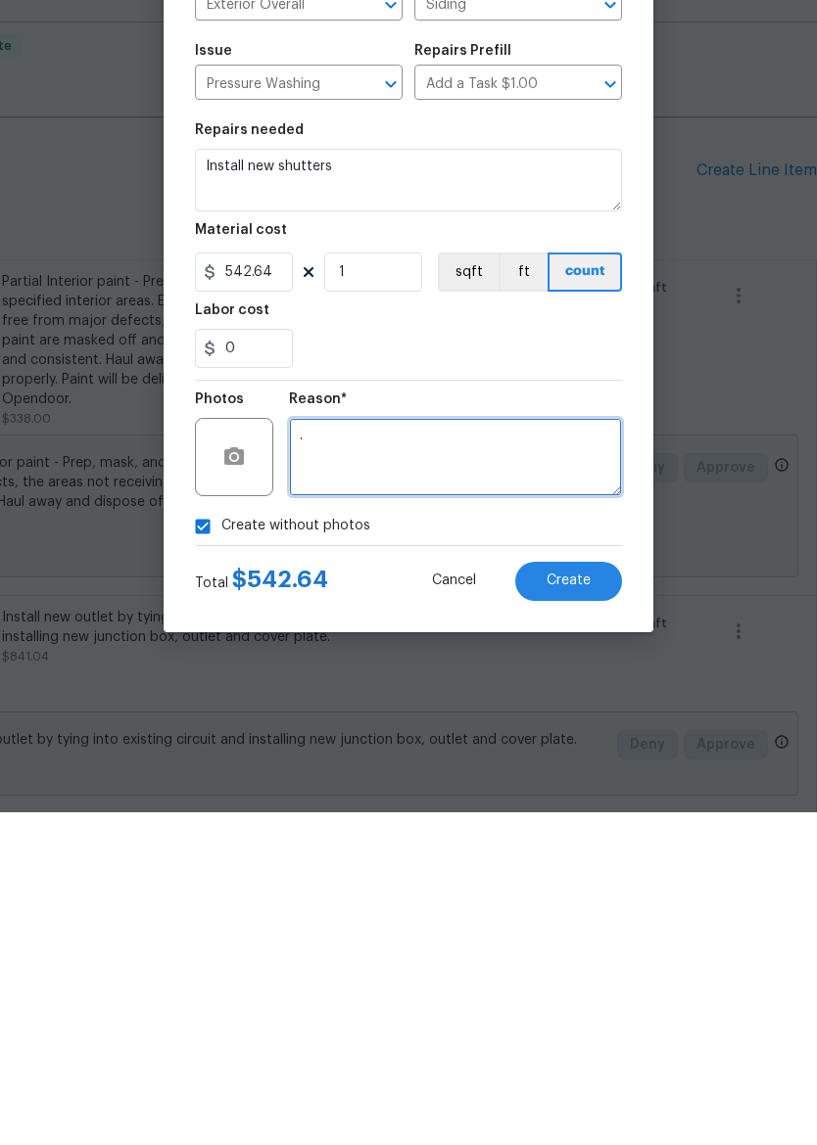
type textarea "."
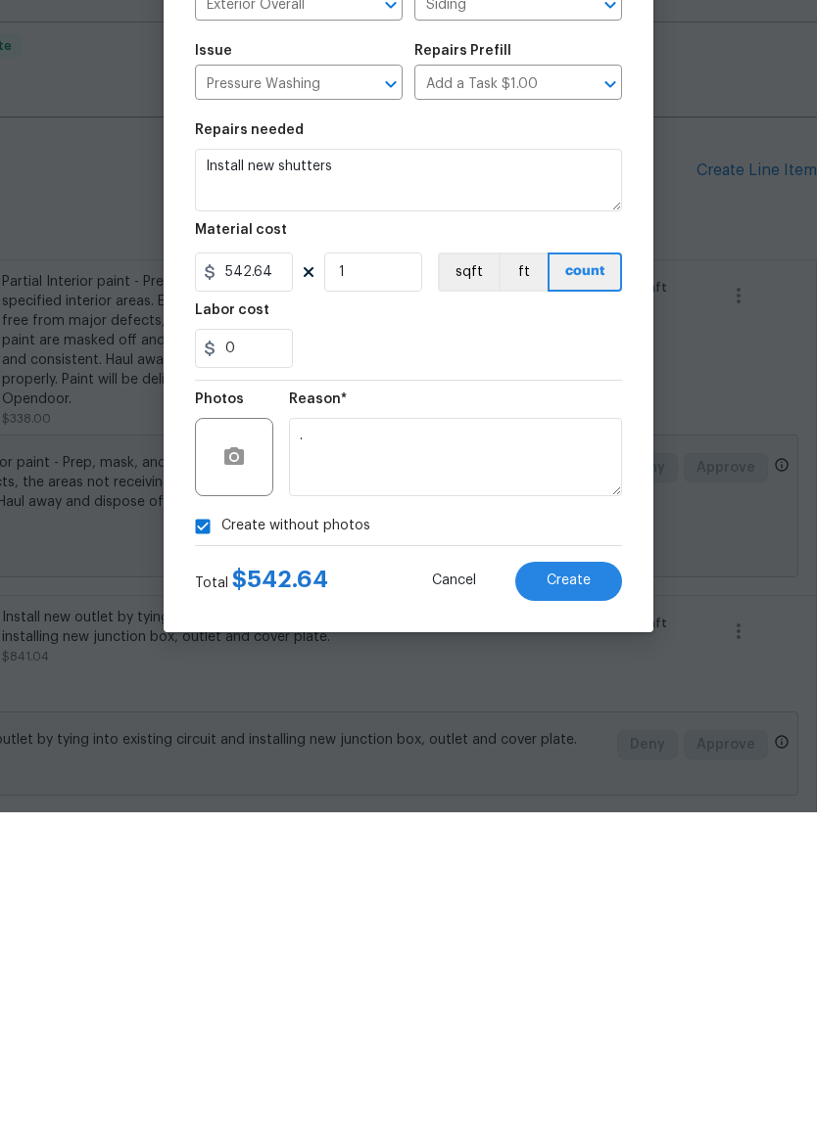
click at [587, 907] on span "Create" at bounding box center [568, 914] width 44 height 15
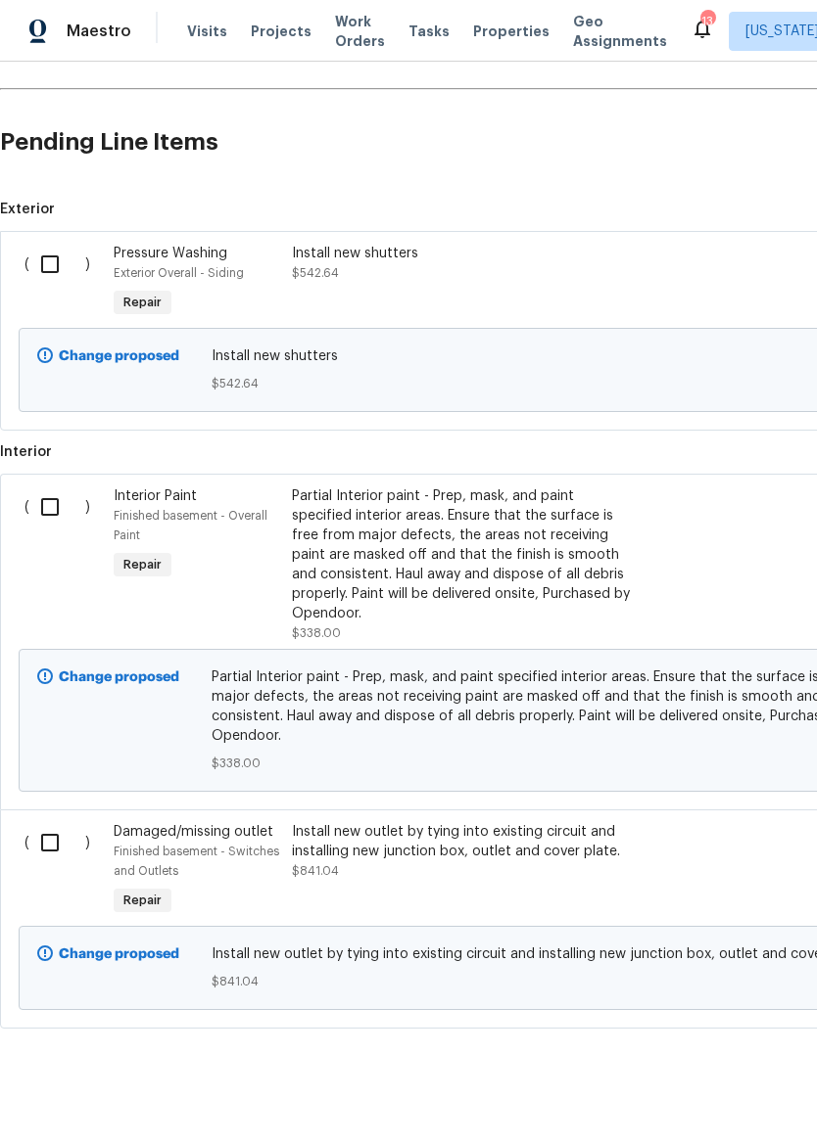
scroll to position [361, 0]
click at [29, 276] on input "checkbox" at bounding box center [57, 264] width 56 height 41
checkbox input "true"
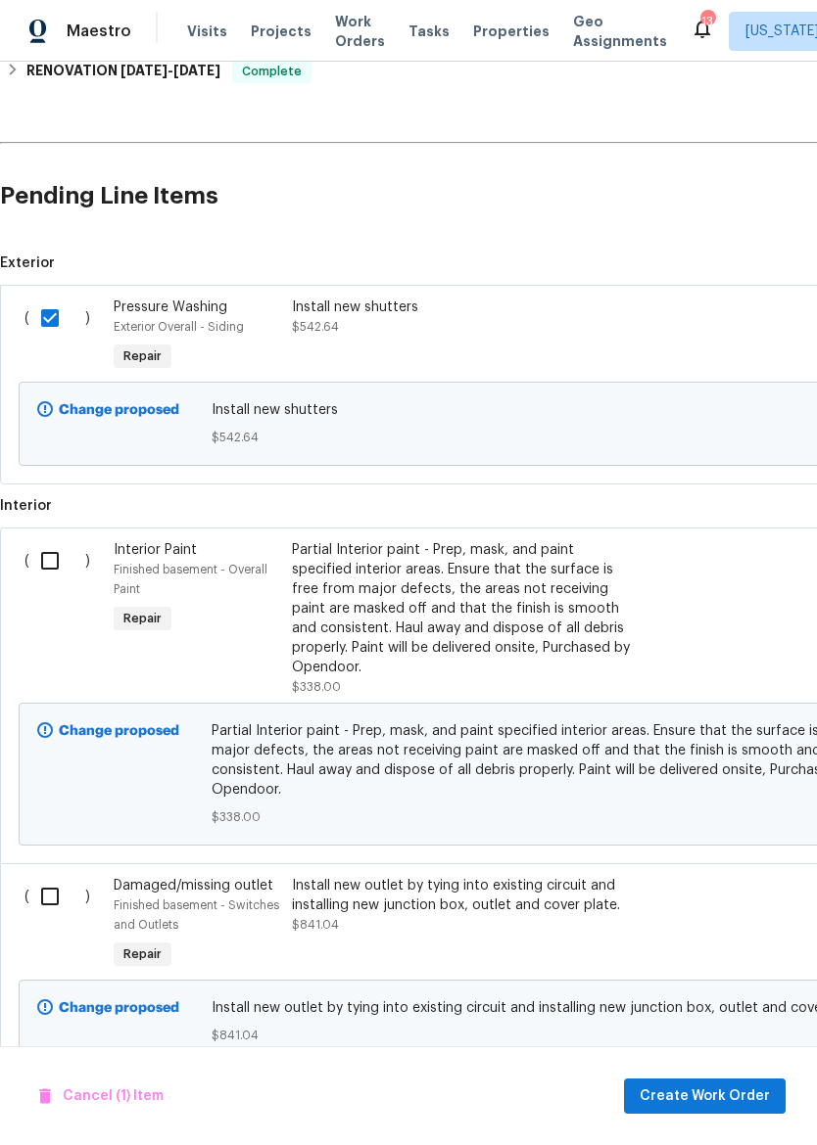
scroll to position [304, 0]
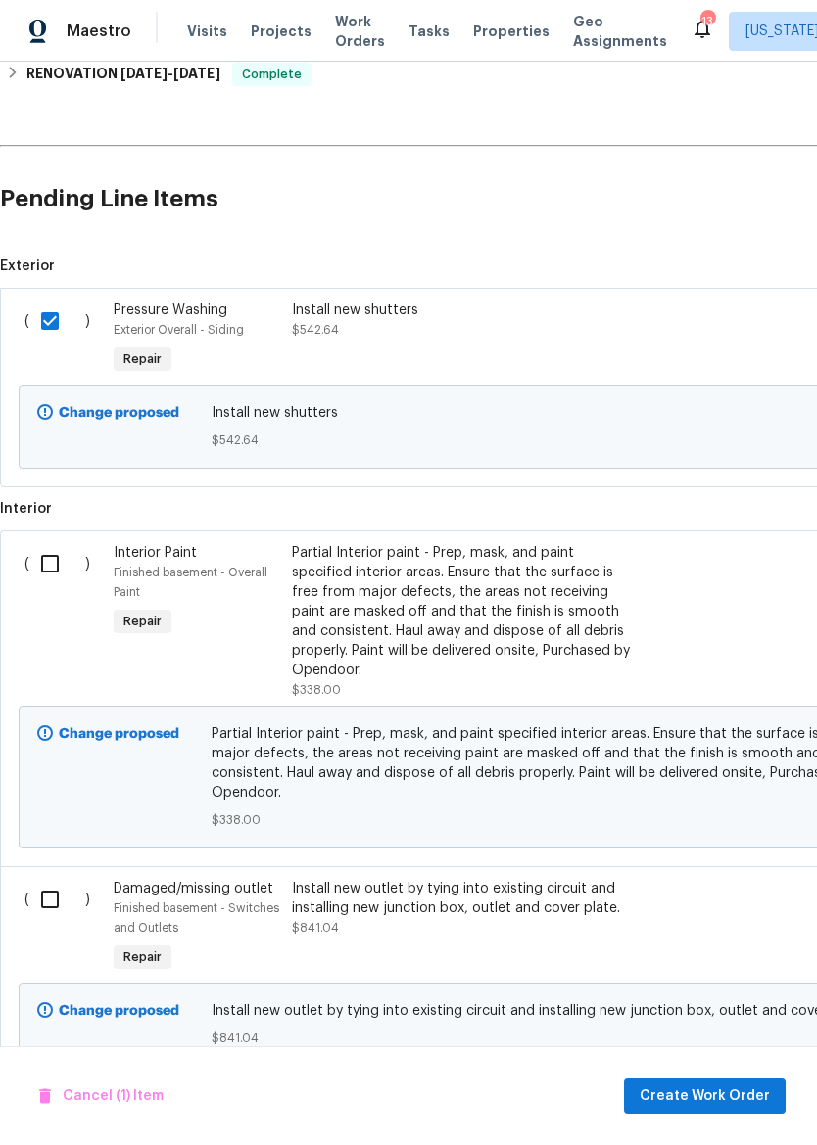
click at [42, 572] on input "checkbox" at bounding box center [57, 563] width 56 height 41
checkbox input "true"
click at [41, 884] on input "checkbox" at bounding box center [57, 899] width 56 height 41
checkbox input "true"
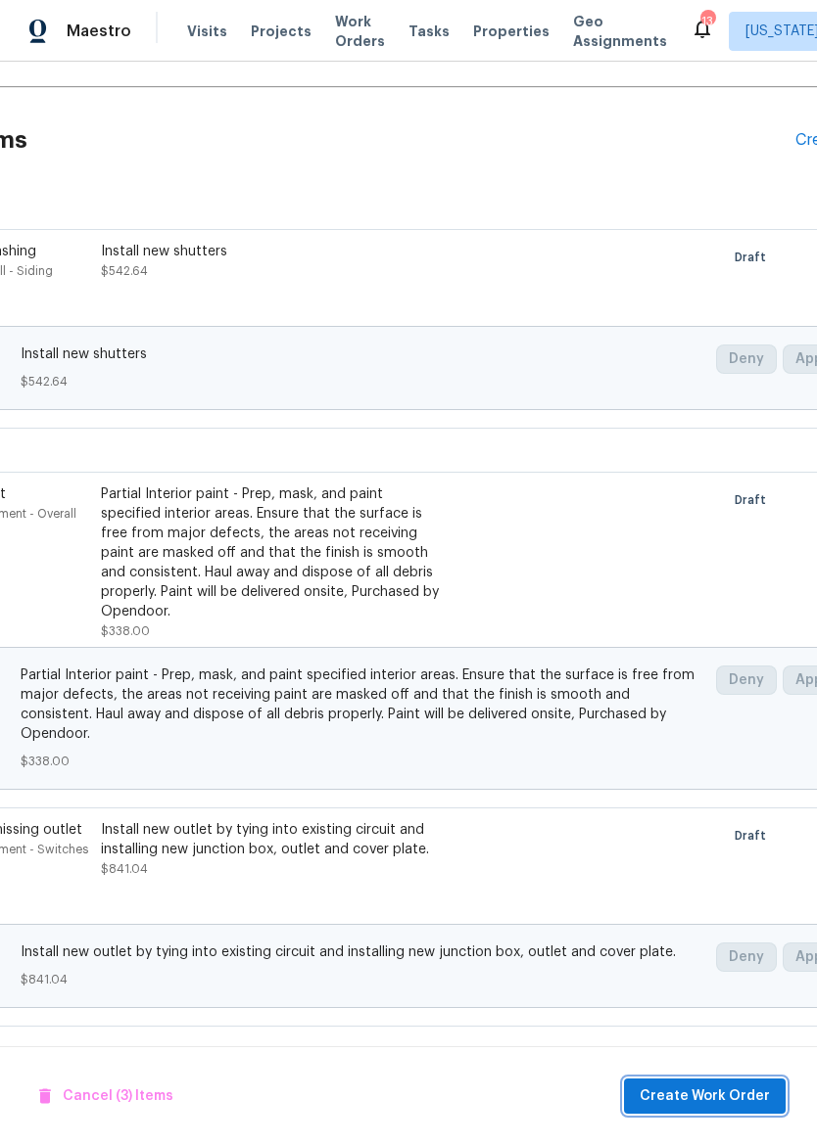
click at [736, 1087] on span "Create Work Order" at bounding box center [704, 1097] width 130 height 24
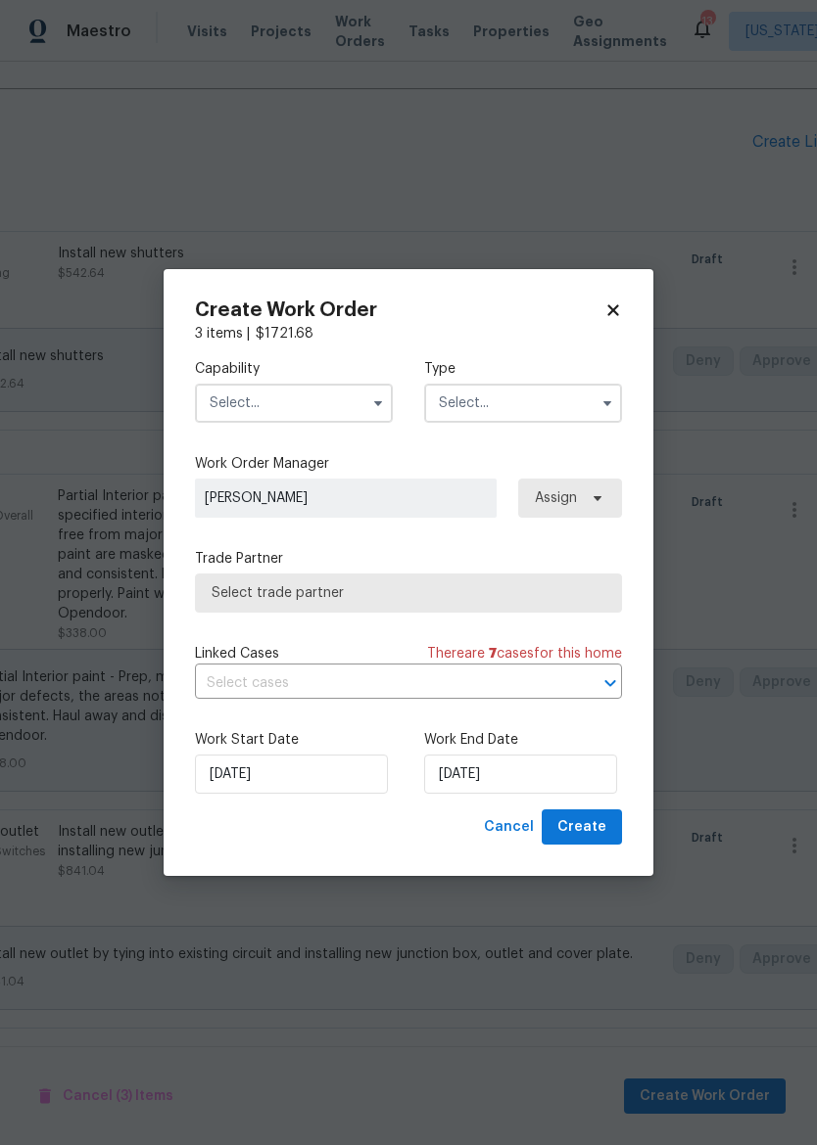
checkbox input "false"
click at [296, 407] on input "text" at bounding box center [294, 403] width 198 height 39
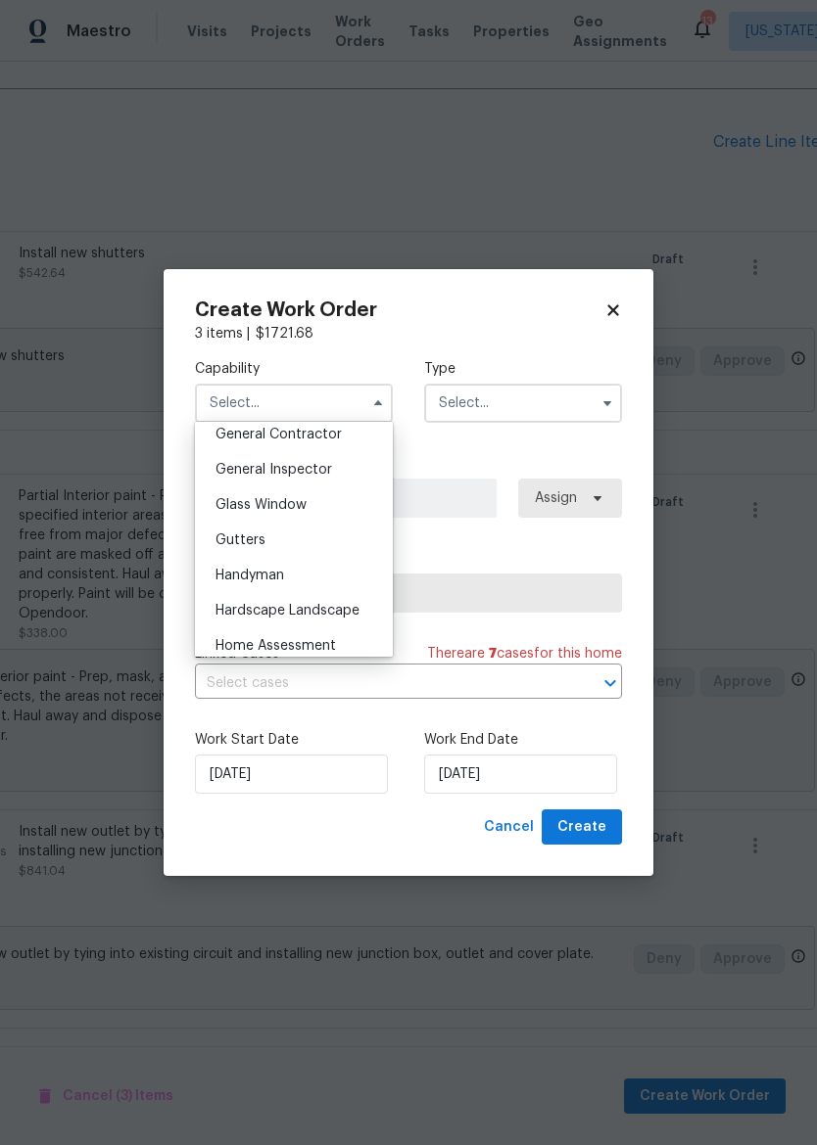
scroll to position [910, 0]
click at [323, 459] on div "General Contractor" at bounding box center [294, 470] width 188 height 35
type input "General Contractor"
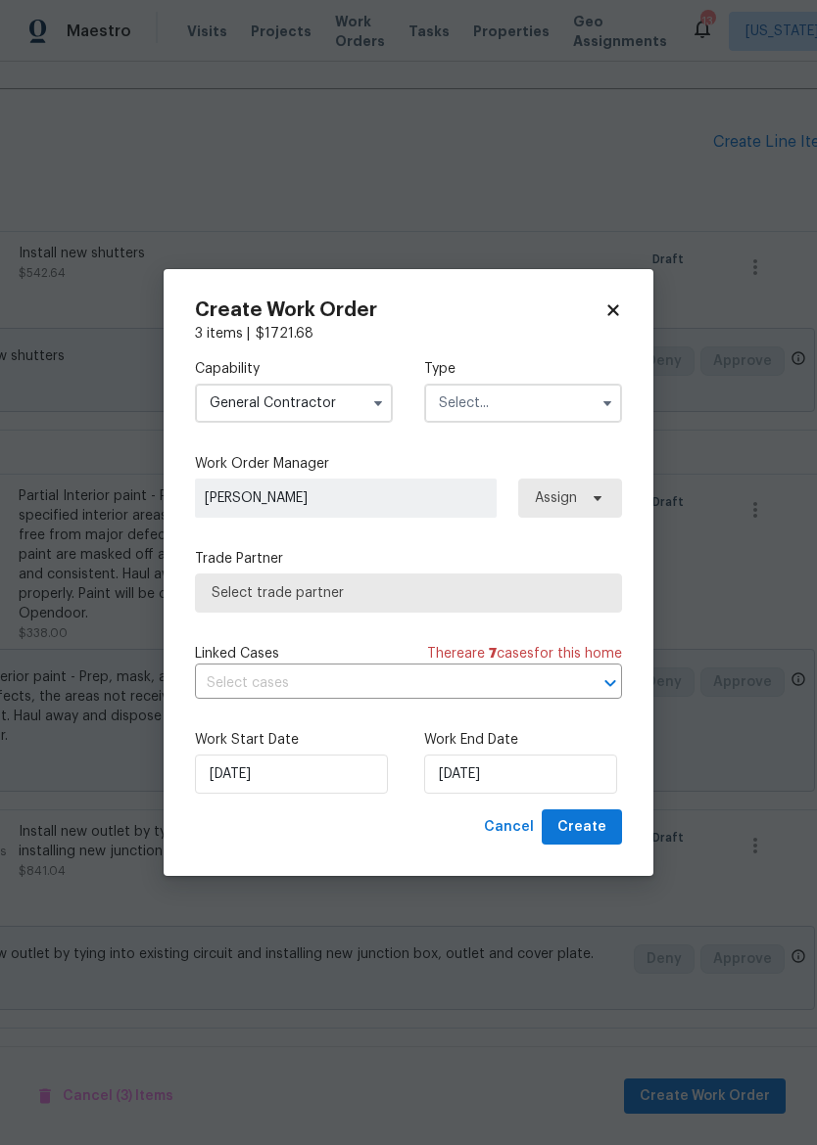
click at [547, 399] on input "text" at bounding box center [523, 403] width 198 height 39
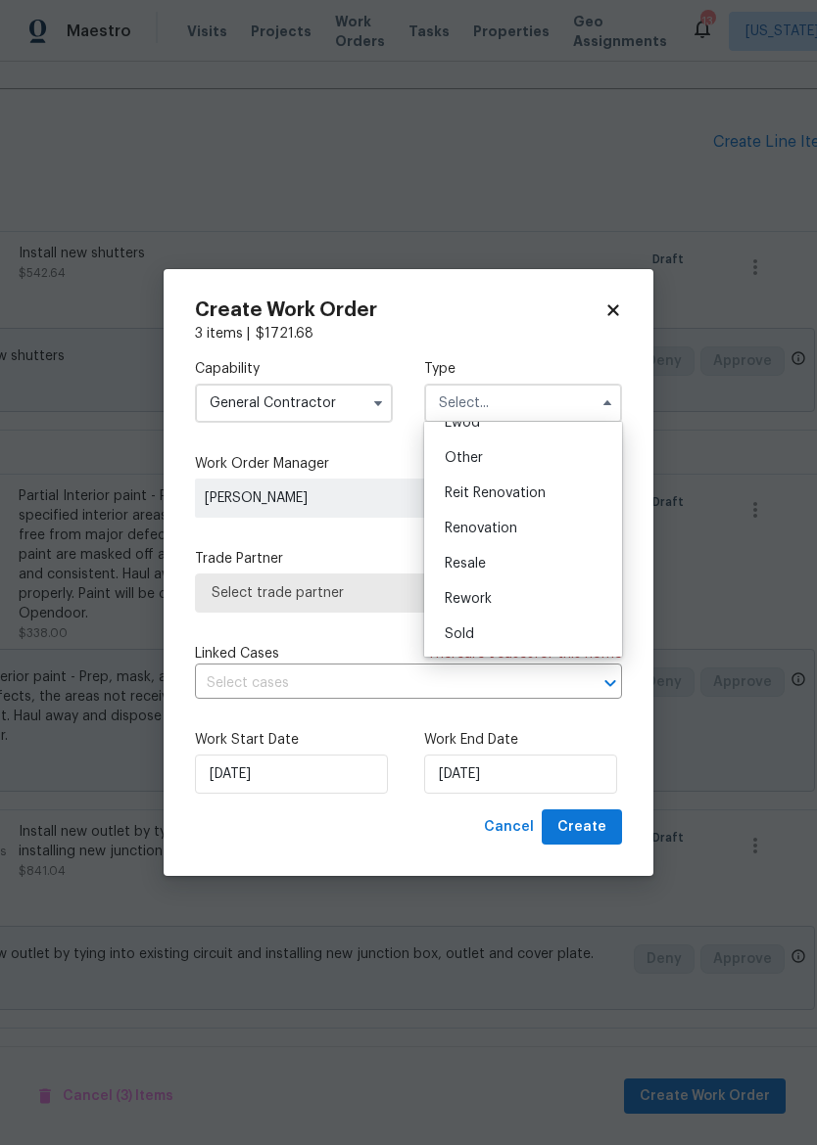
scroll to position [233, 0]
click at [535, 529] on div "Renovation" at bounding box center [523, 528] width 188 height 35
type input "Renovation"
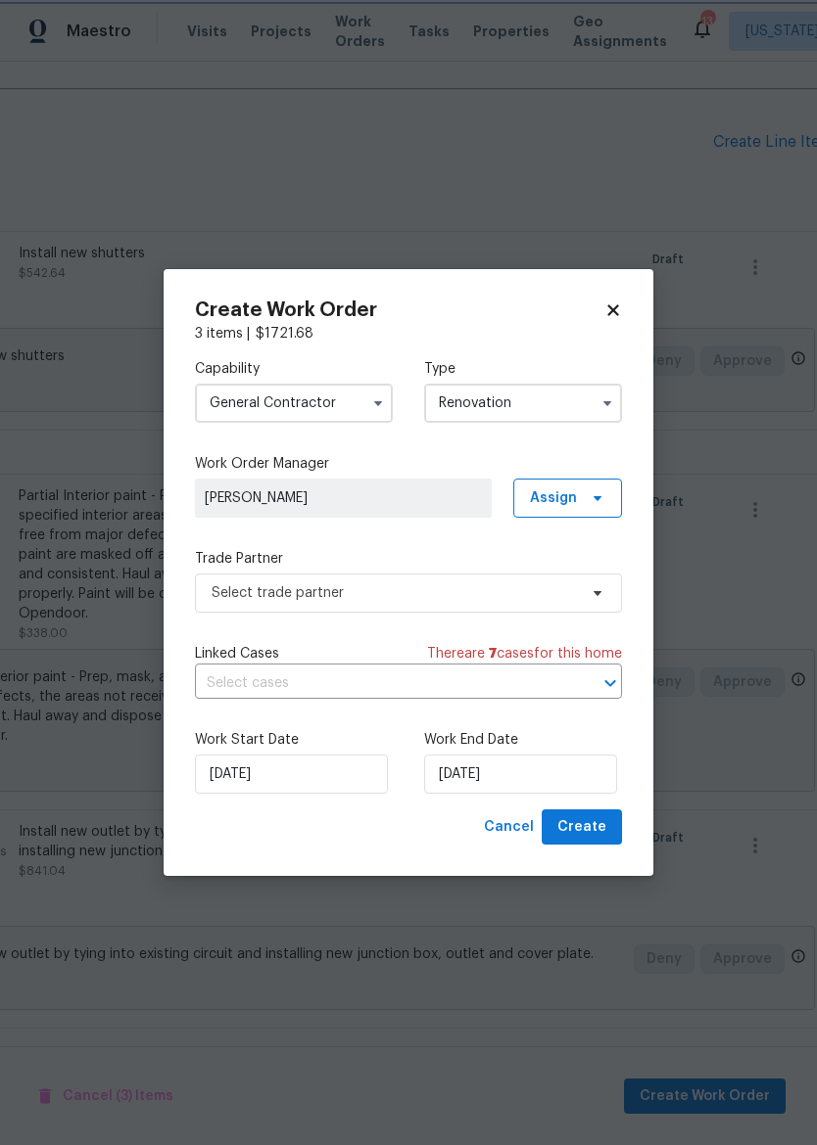
scroll to position [0, 0]
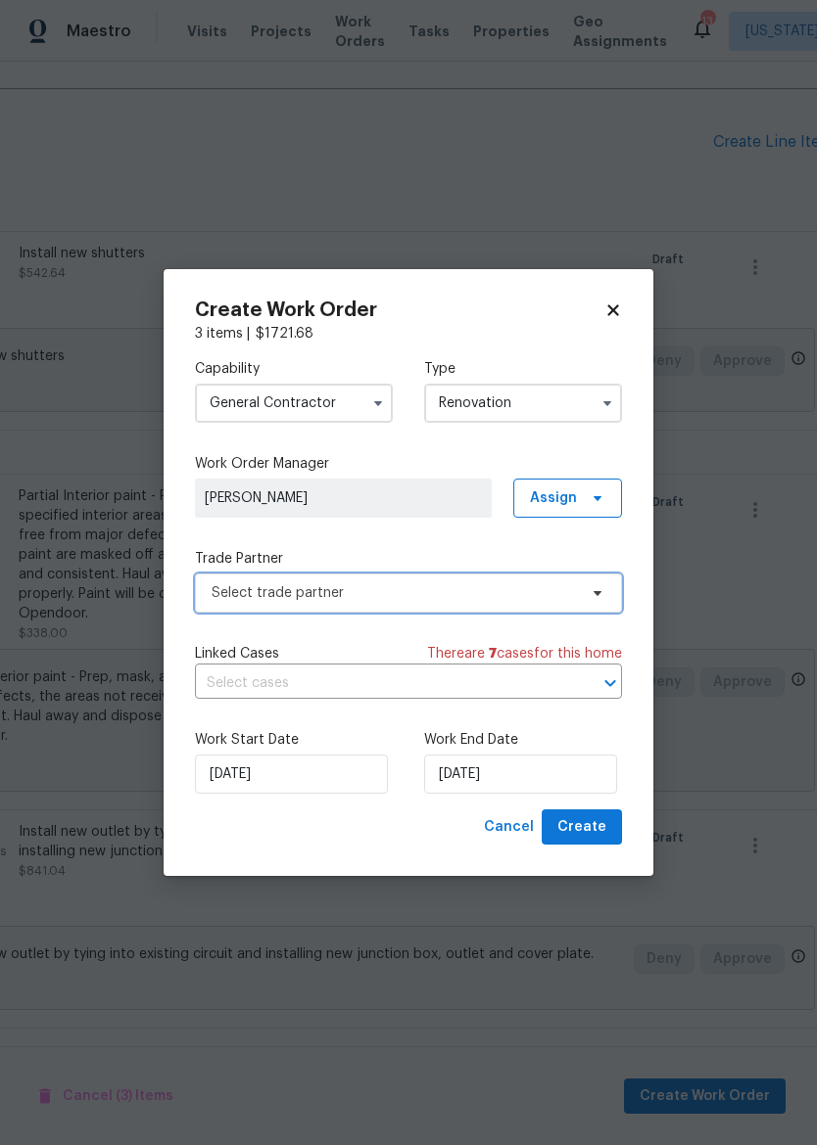
click at [514, 599] on span "Select trade partner" at bounding box center [393, 594] width 365 height 20
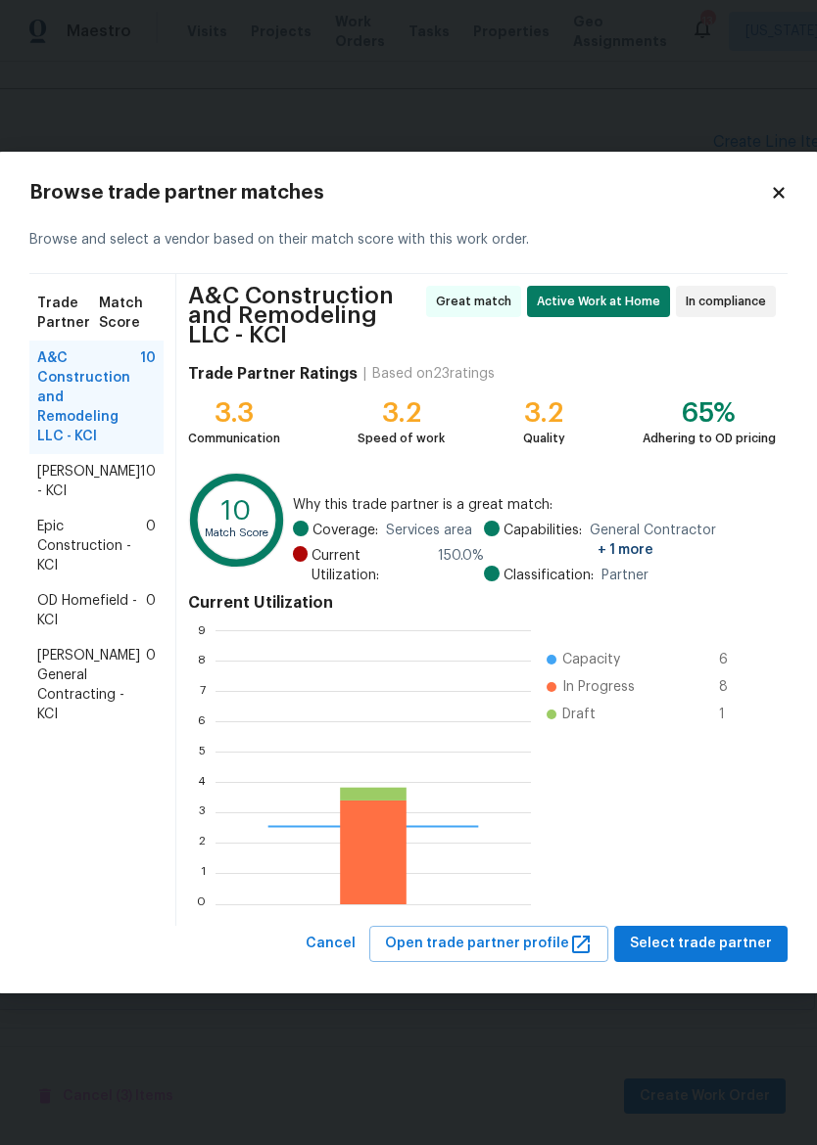
scroll to position [274, 315]
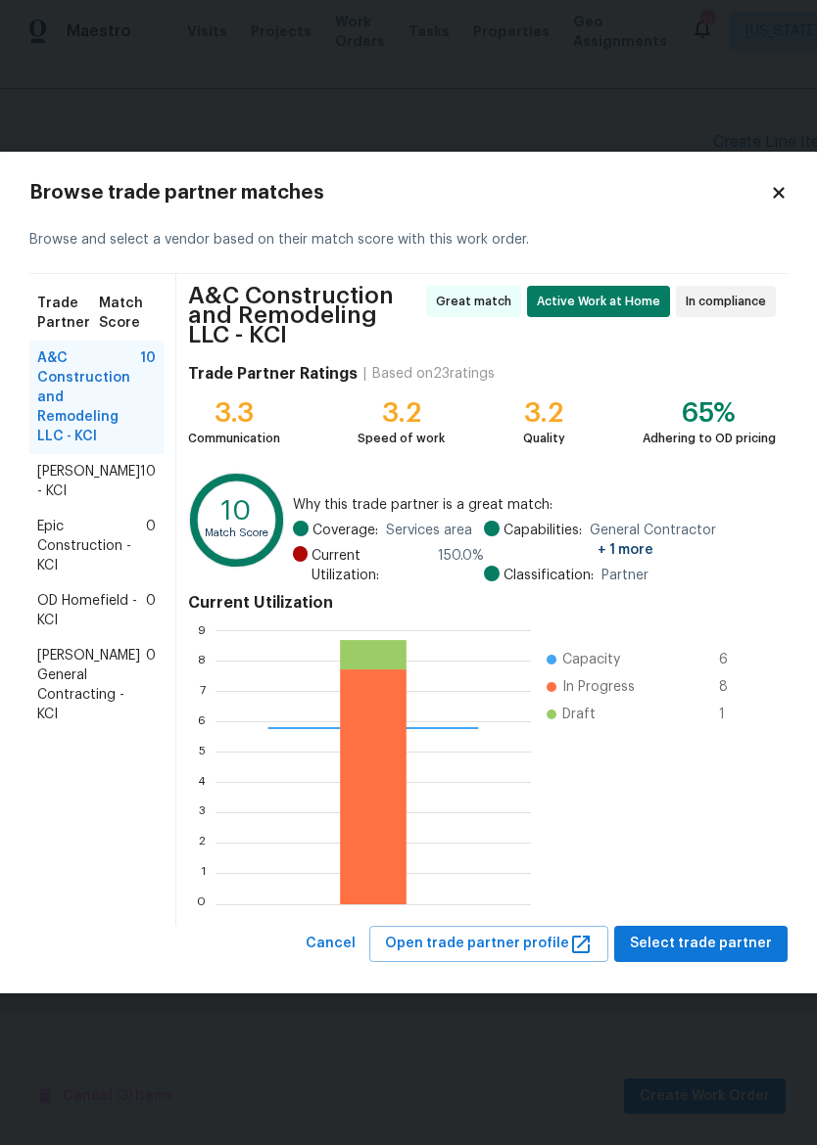
click at [728, 945] on span "Select trade partner" at bounding box center [701, 944] width 142 height 24
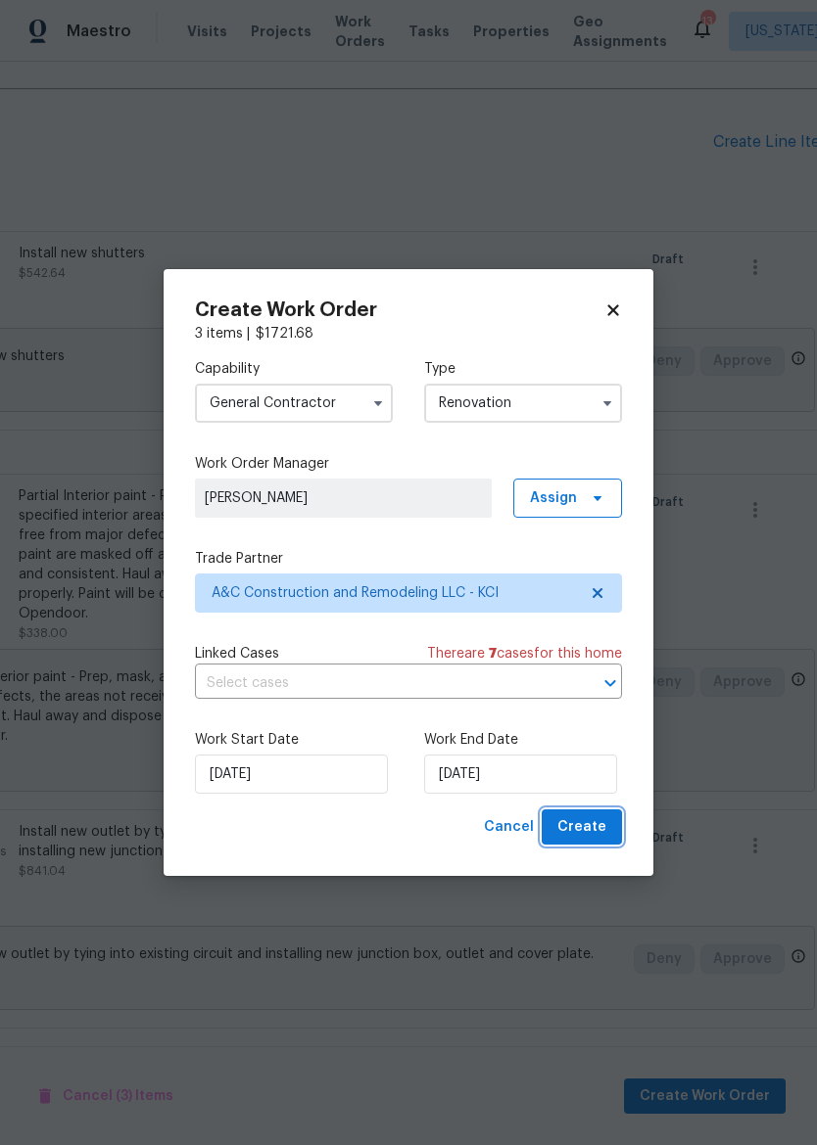
click at [586, 825] on span "Create" at bounding box center [581, 828] width 49 height 24
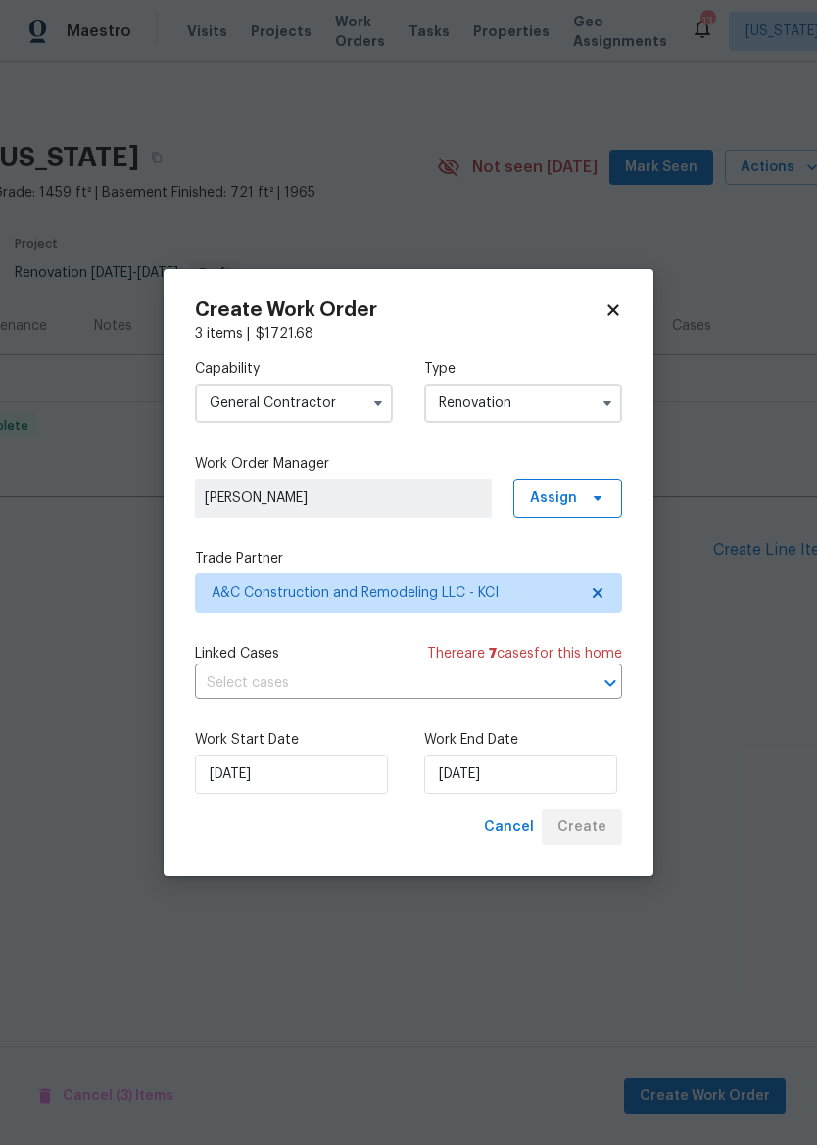
scroll to position [0, 273]
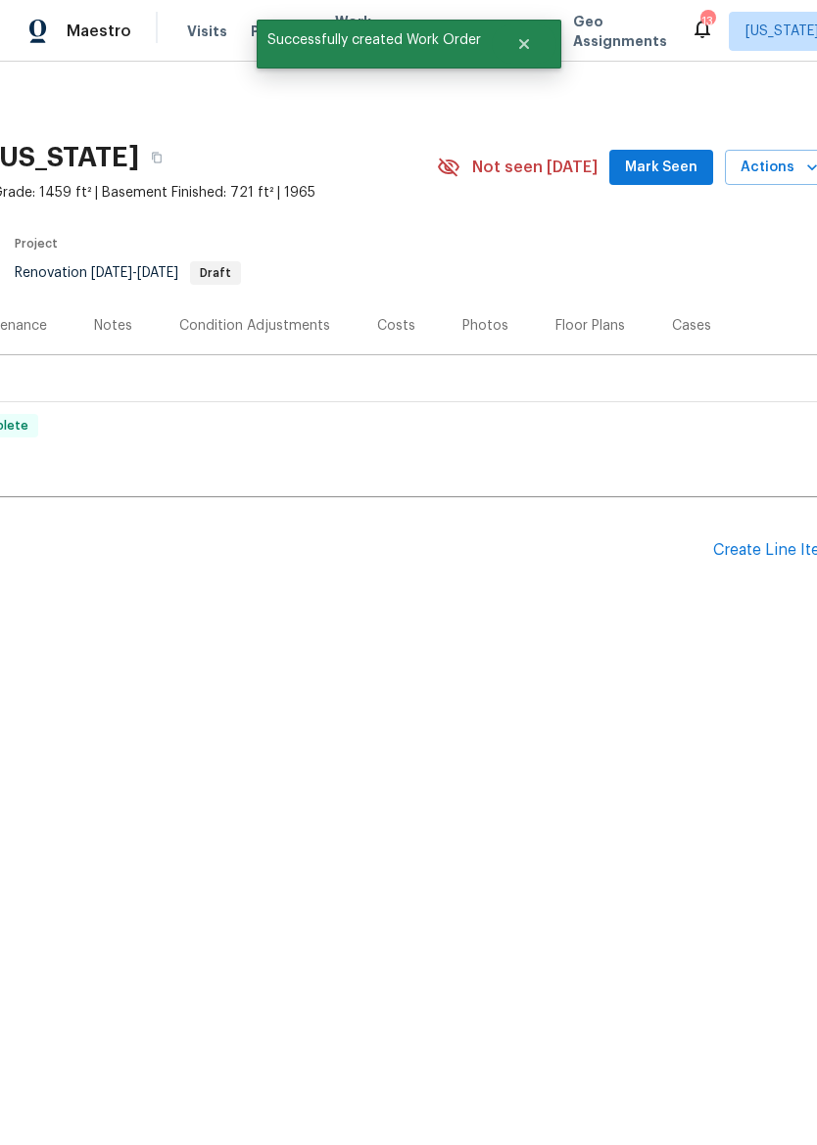
click at [110, 321] on div "Notes" at bounding box center [113, 326] width 38 height 20
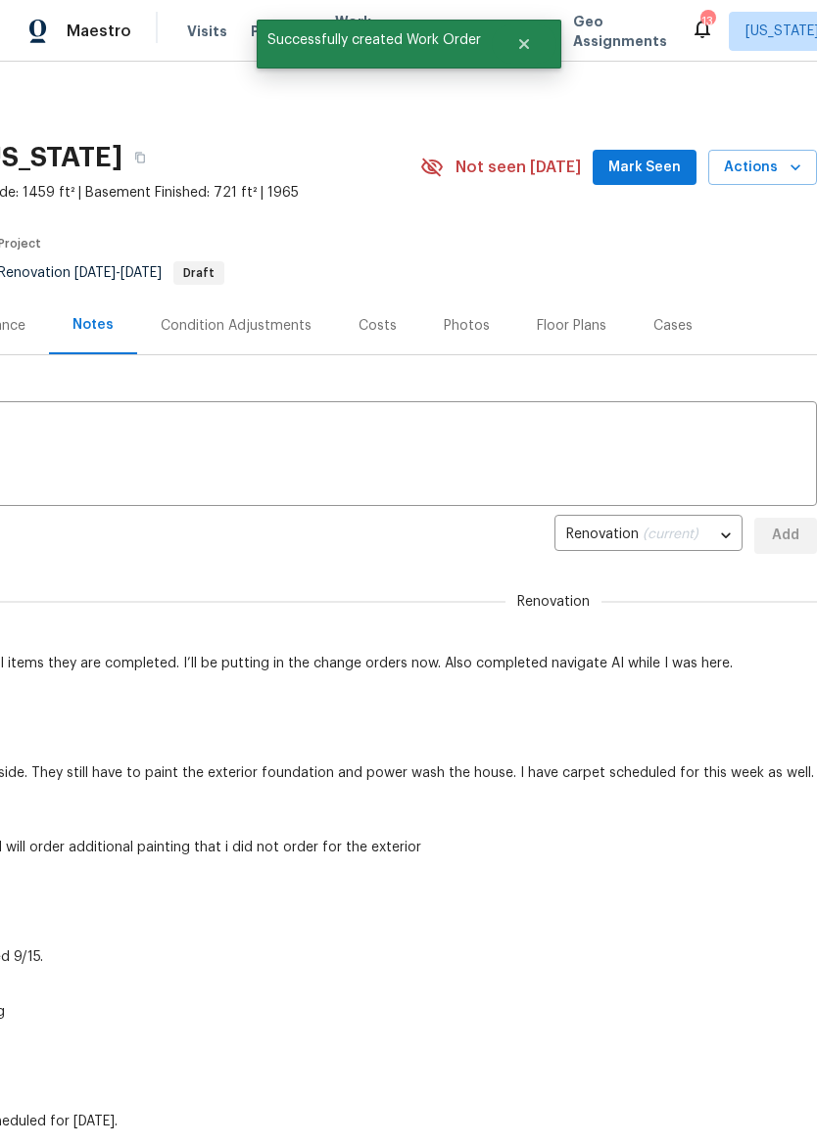
scroll to position [0, 290]
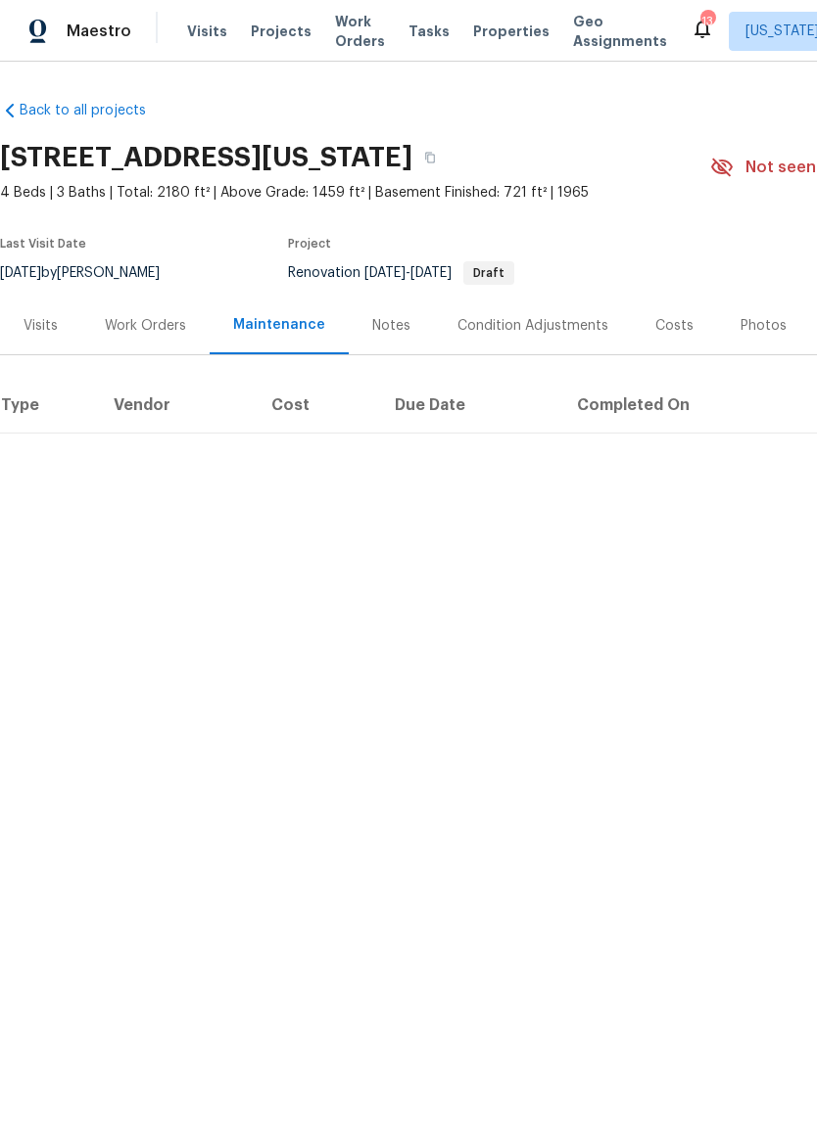
click at [172, 314] on div "Work Orders" at bounding box center [145, 326] width 128 height 58
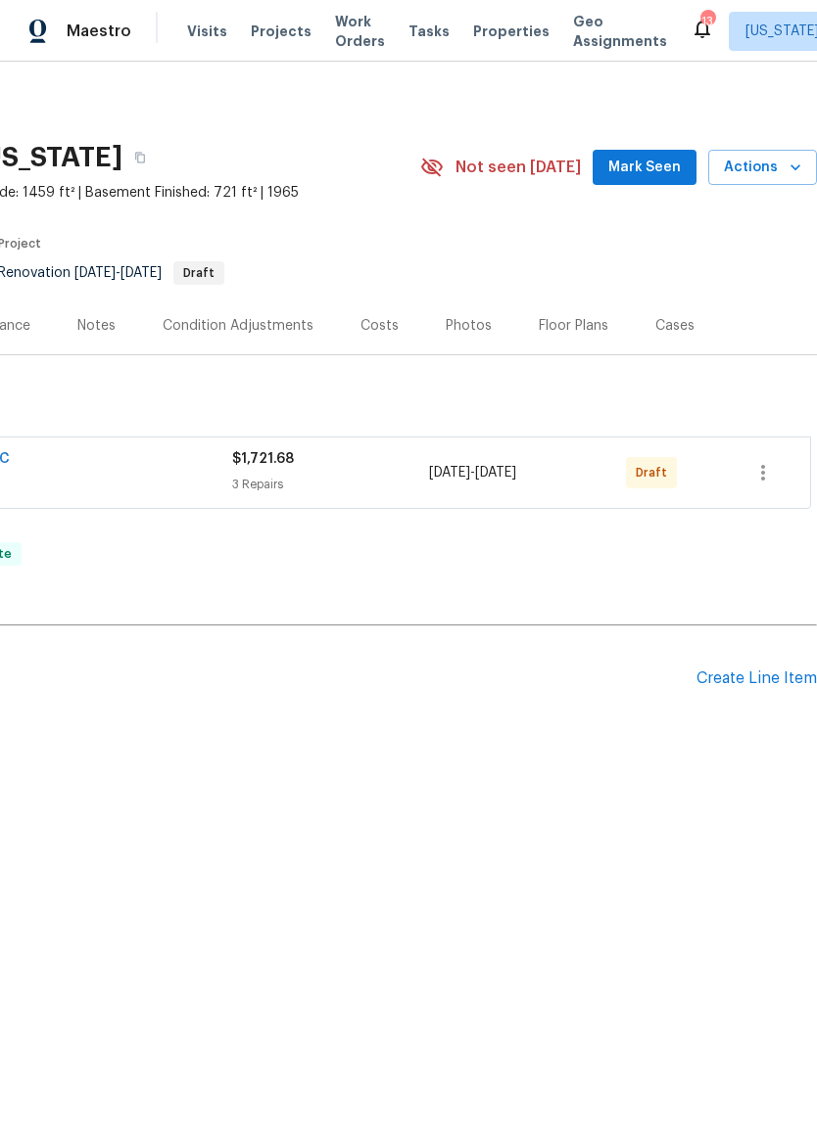
scroll to position [0, 290]
click at [774, 469] on icon "button" at bounding box center [762, 472] width 23 height 23
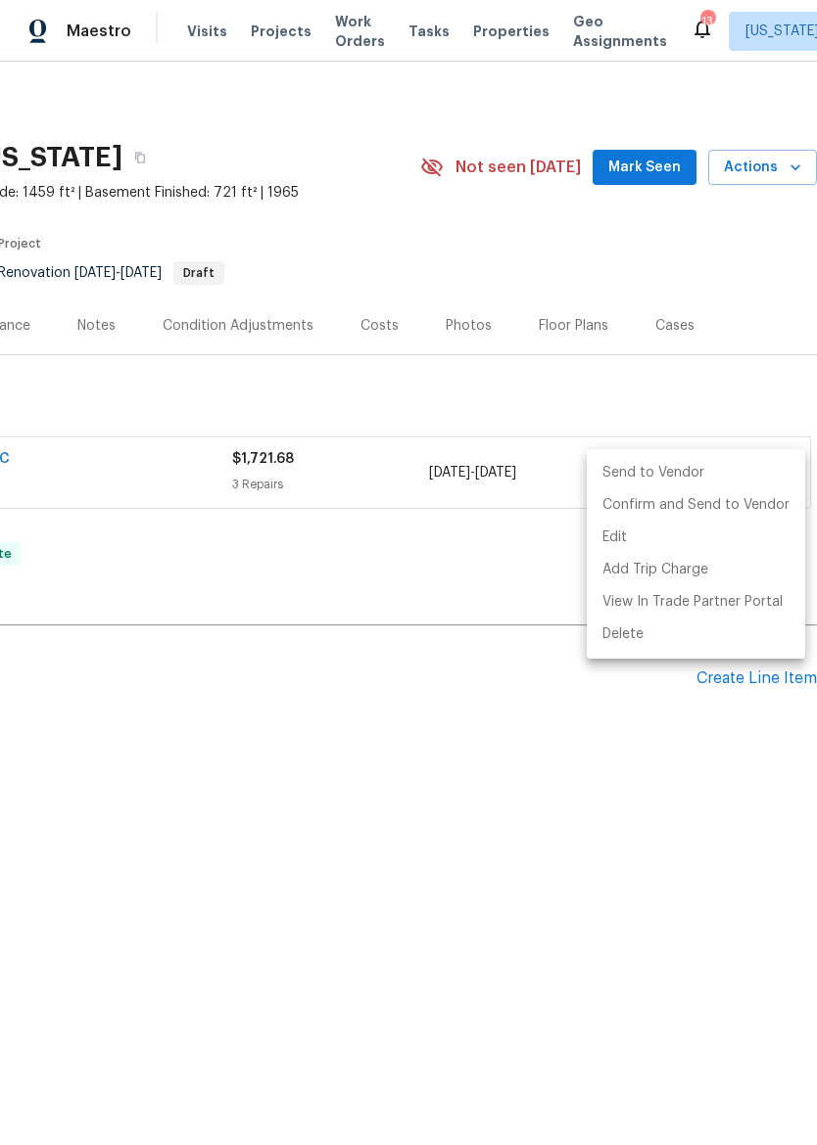
click at [694, 473] on li "Send to Vendor" at bounding box center [695, 473] width 218 height 32
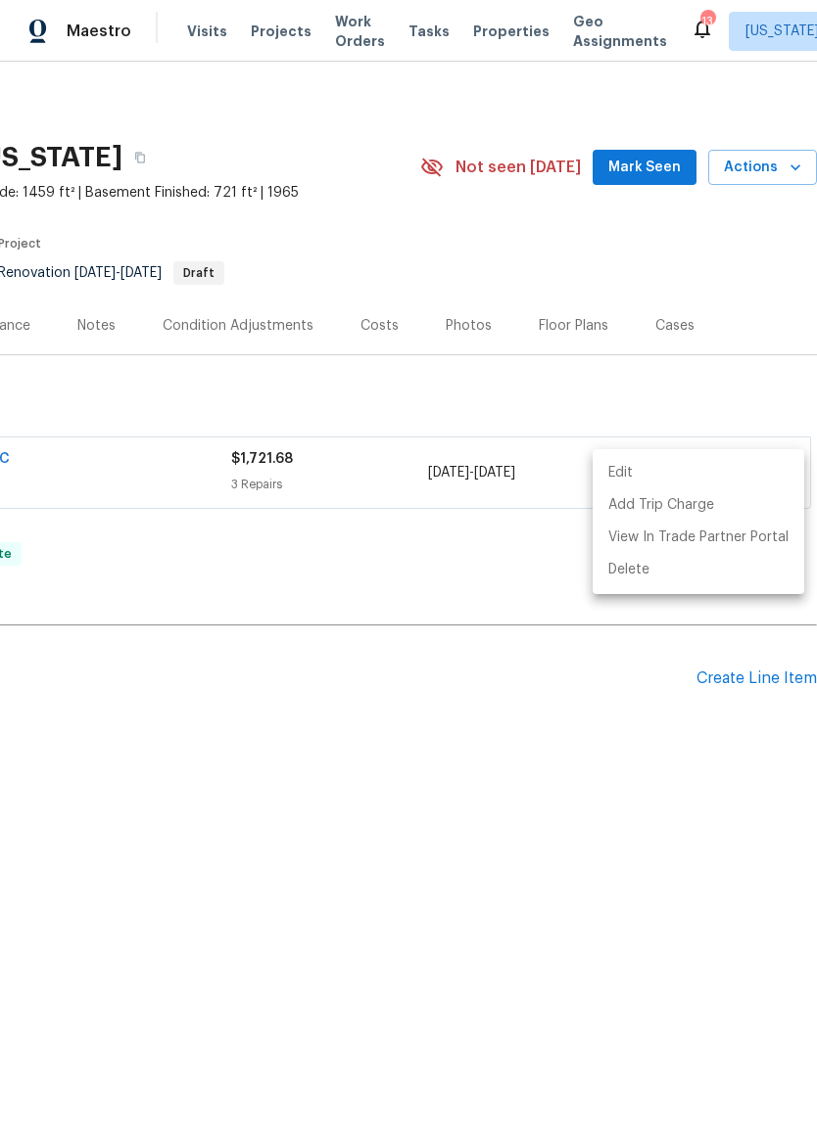
click at [584, 700] on div at bounding box center [408, 572] width 817 height 1145
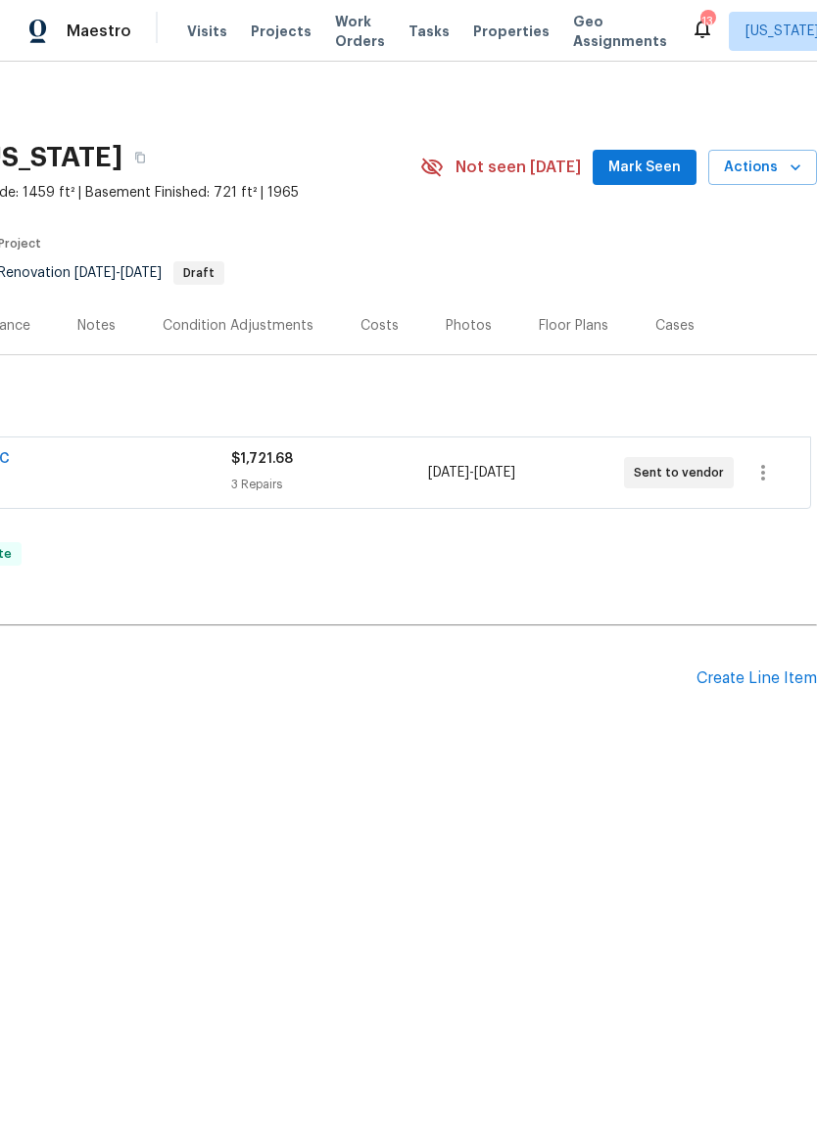
click at [456, 320] on div "Photos" at bounding box center [468, 326] width 46 height 20
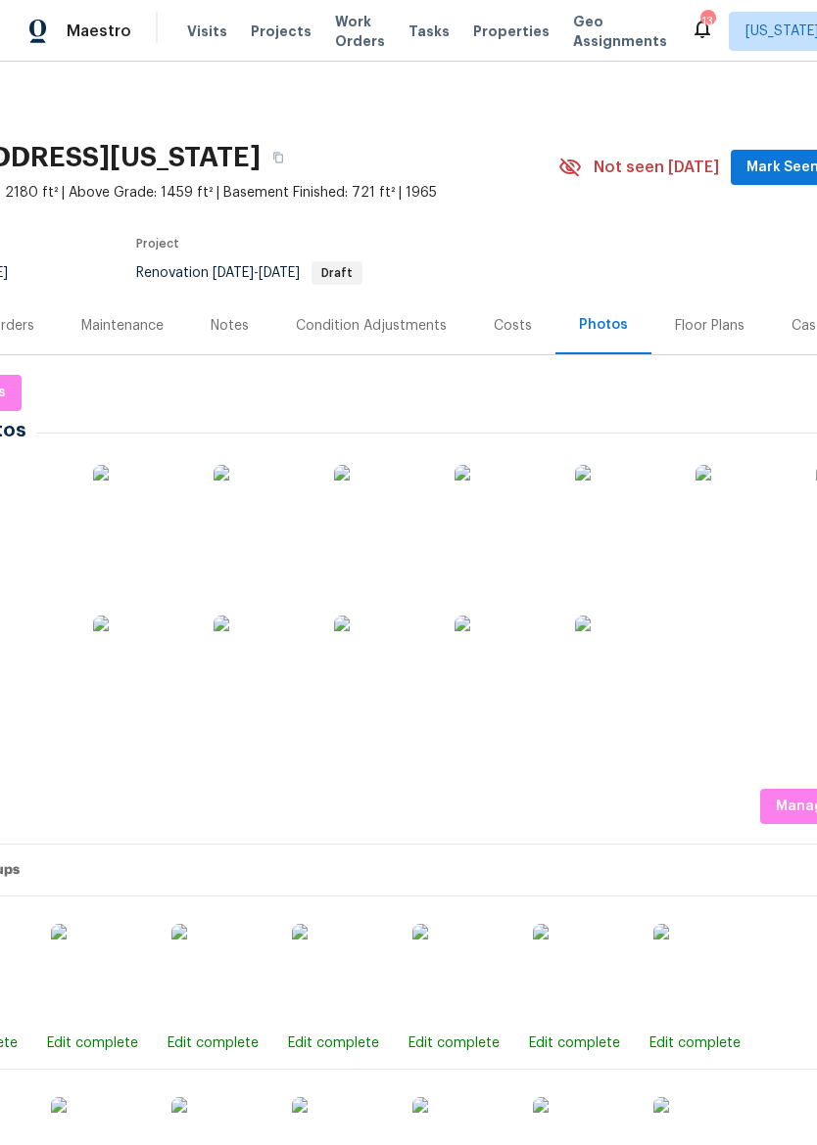
scroll to position [0, 152]
click at [284, 162] on icon "button" at bounding box center [278, 158] width 12 height 12
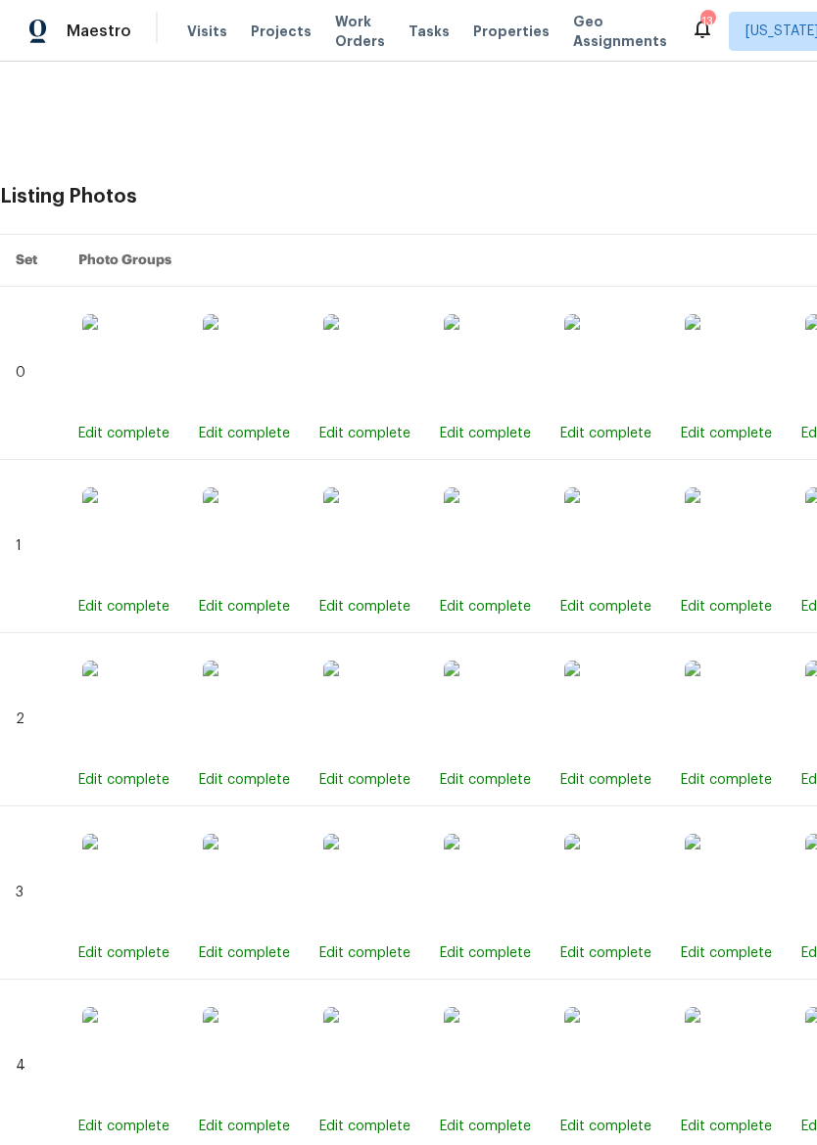
scroll to position [610, 0]
